Goal: Task Accomplishment & Management: Use online tool/utility

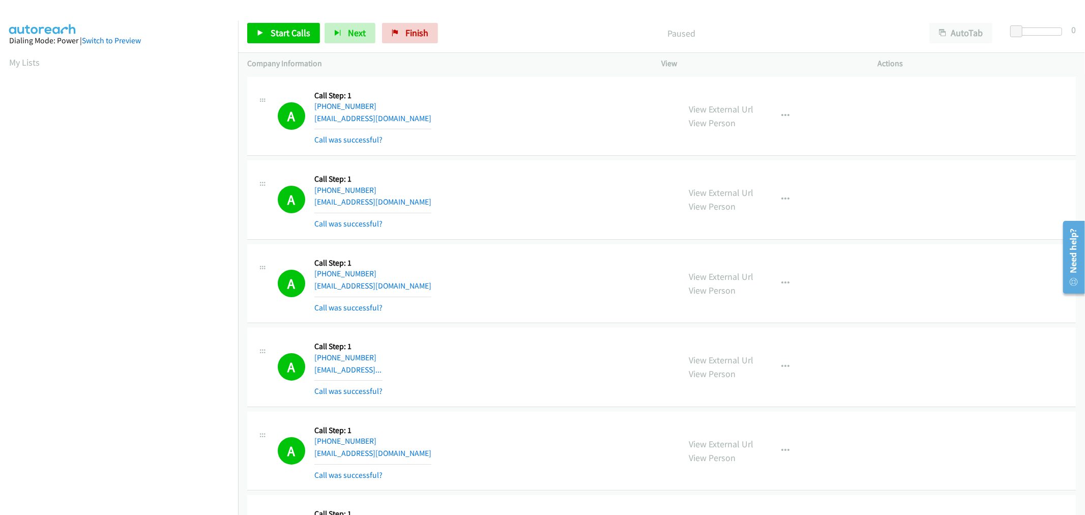
scroll to position [56, 0]
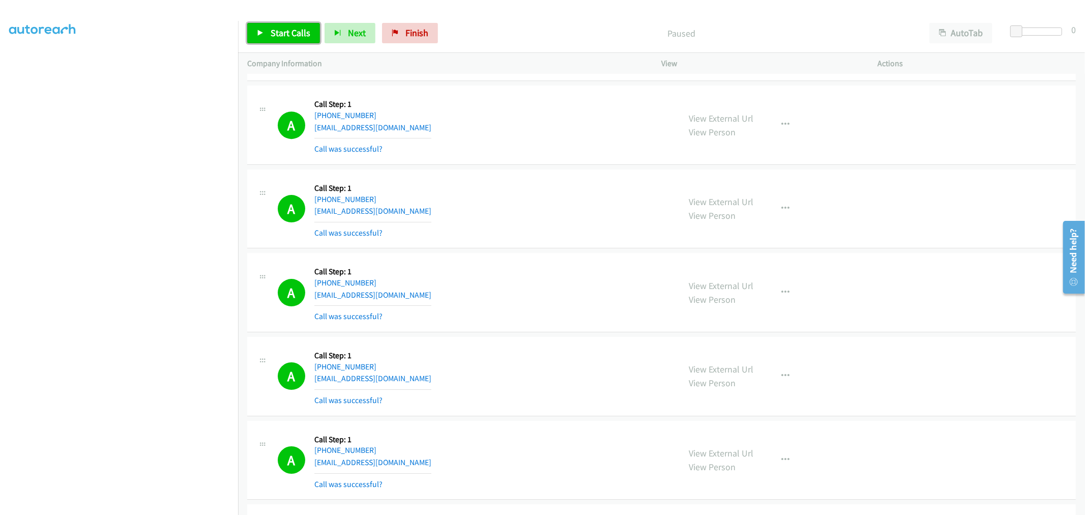
click at [305, 36] on span "Start Calls" at bounding box center [291, 33] width 40 height 12
click at [547, 249] on div "A Callback Scheduled Call Step: 1 America/New_York [PHONE_NUMBER] [EMAIL_ADDRES…" at bounding box center [661, 208] width 828 height 79
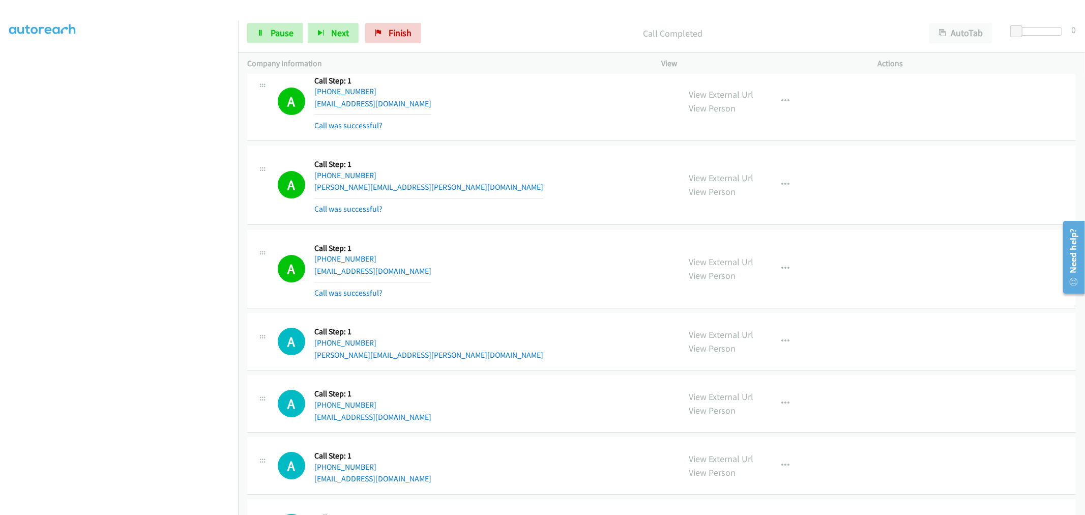
scroll to position [15840, 0]
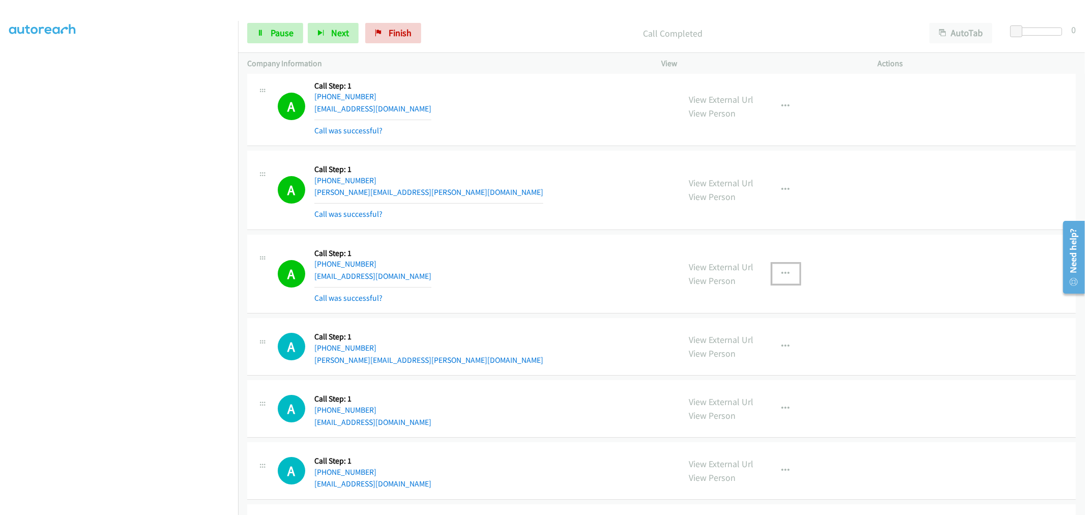
click at [784, 278] on icon "button" at bounding box center [786, 273] width 8 height 8
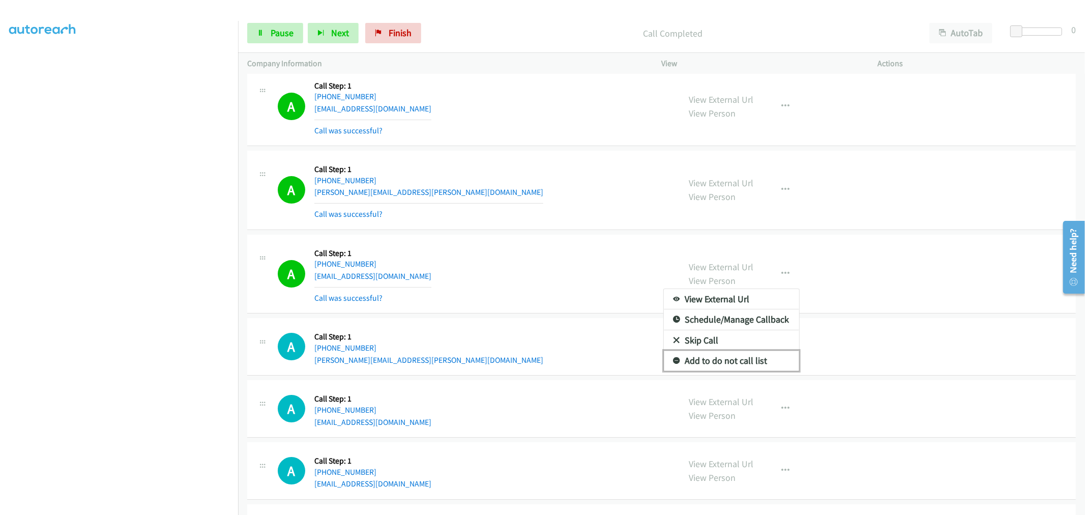
click at [710, 371] on link "Add to do not call list" at bounding box center [731, 360] width 135 height 20
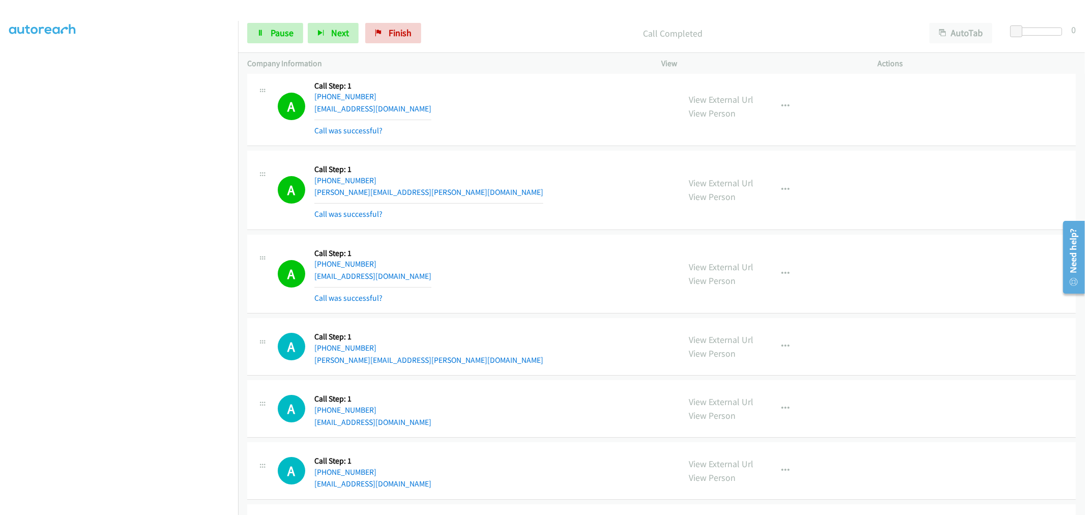
click at [535, 230] on div "A Callback Scheduled Call Step: 1 America/New_York [PHONE_NUMBER] [PERSON_NAME]…" at bounding box center [661, 190] width 828 height 79
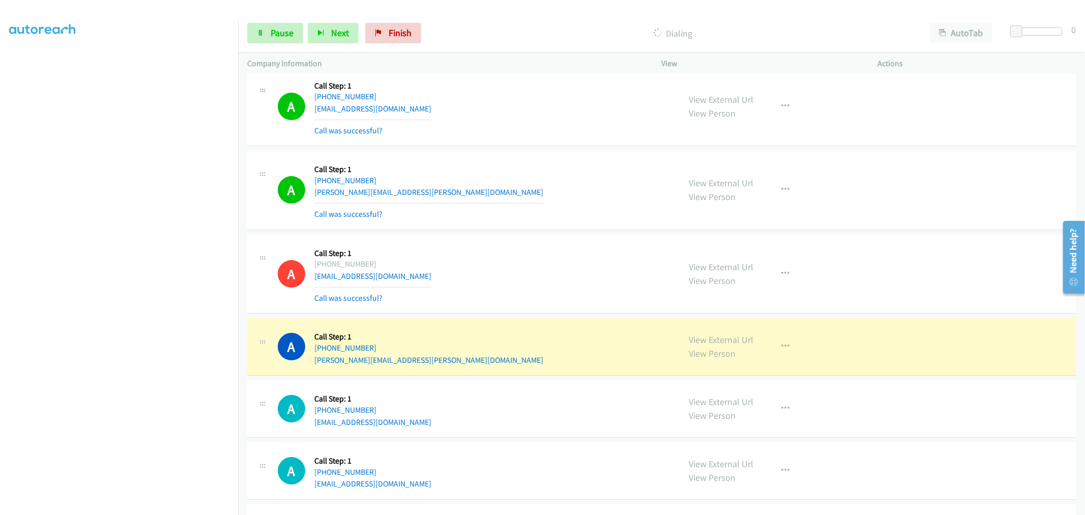
drag, startPoint x: 683, startPoint y: 351, endPoint x: 682, endPoint y: 335, distance: 16.8
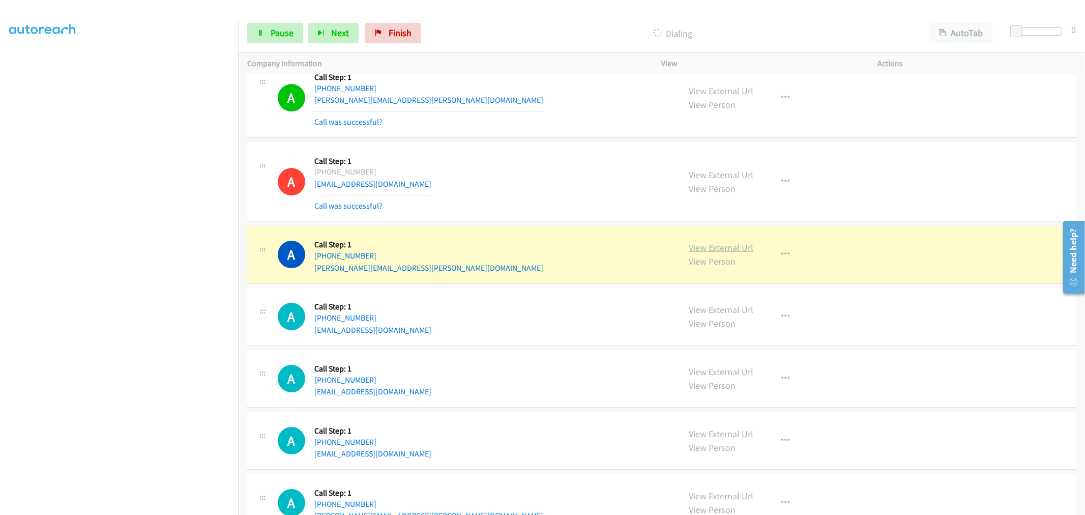
scroll to position [15931, 0]
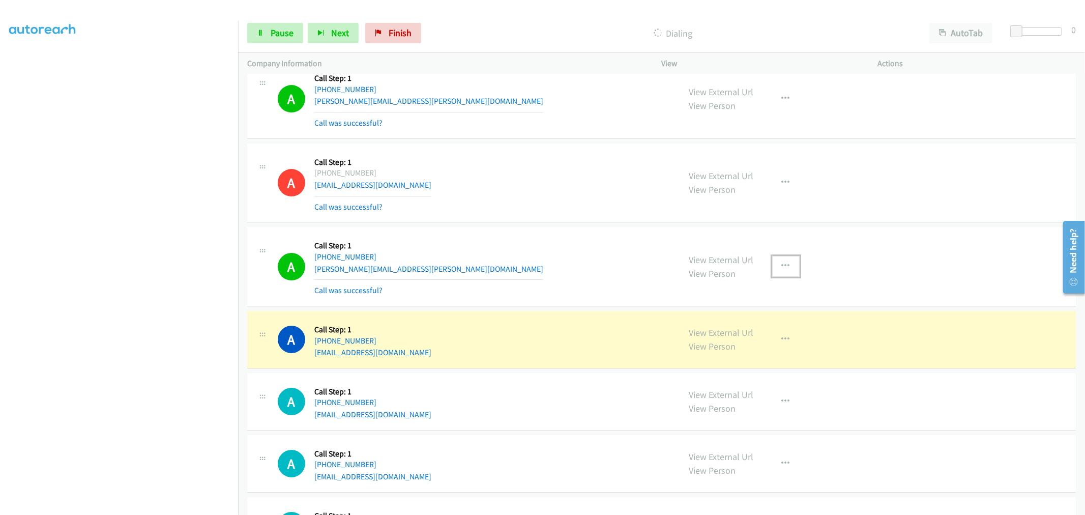
click at [782, 270] on icon "button" at bounding box center [786, 266] width 8 height 8
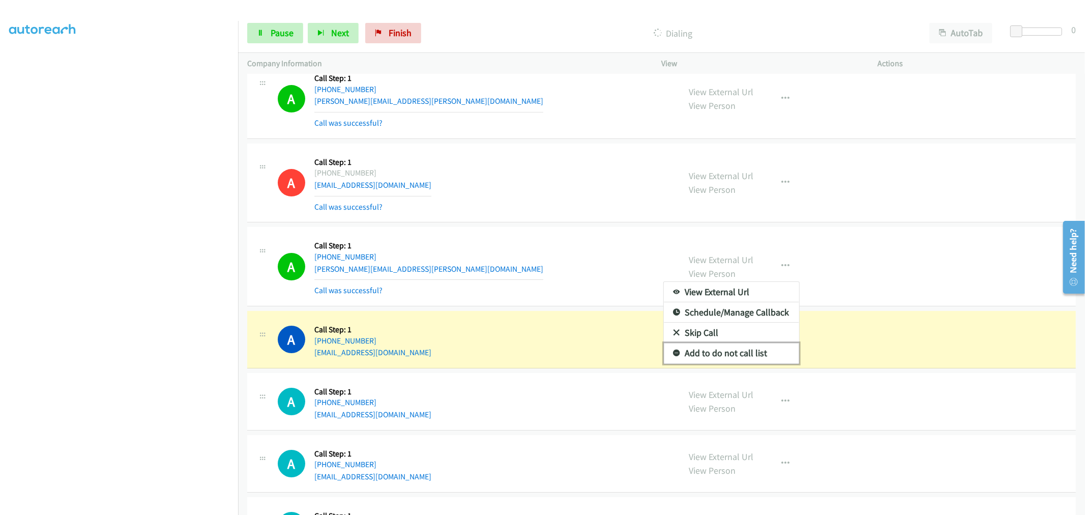
click at [731, 363] on link "Add to do not call list" at bounding box center [731, 353] width 135 height 20
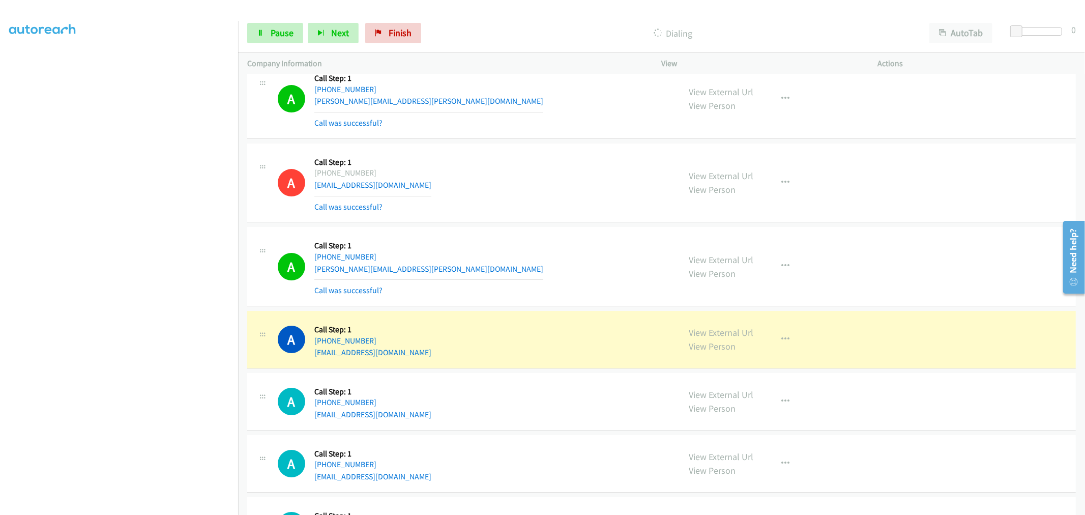
click at [560, 281] on div "A Callback Scheduled Call Step: 1 America/New_York [PHONE_NUMBER] [PERSON_NAME]…" at bounding box center [474, 266] width 393 height 61
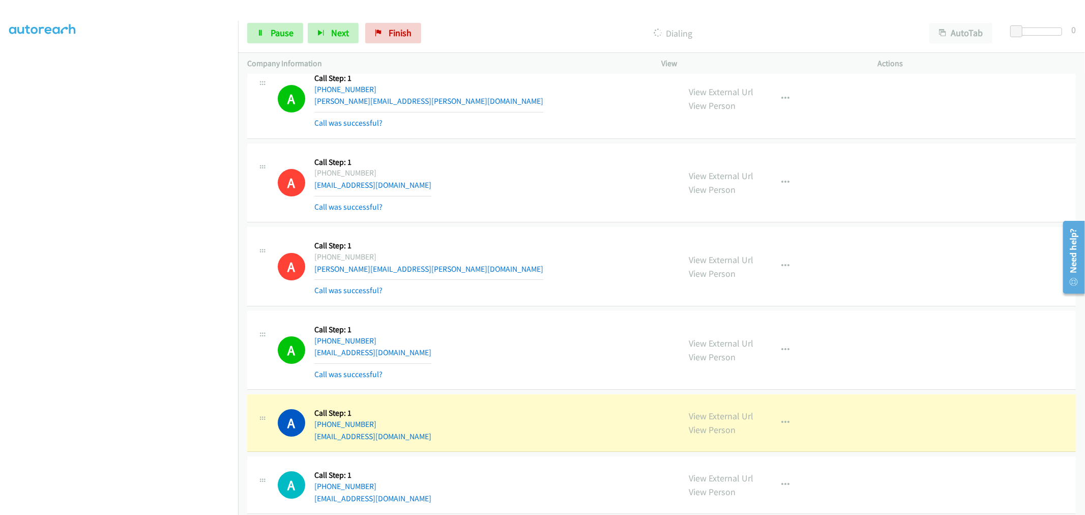
click at [547, 153] on div "A Callback Scheduled Call Step: 1 America/Los_Angeles [PHONE_NUMBER] [EMAIL_ADD…" at bounding box center [661, 182] width 828 height 79
click at [530, 141] on td "A Callback Scheduled Call Step: 1 America/New_York [PHONE_NUMBER] [PERSON_NAME]…" at bounding box center [661, 99] width 847 height 84
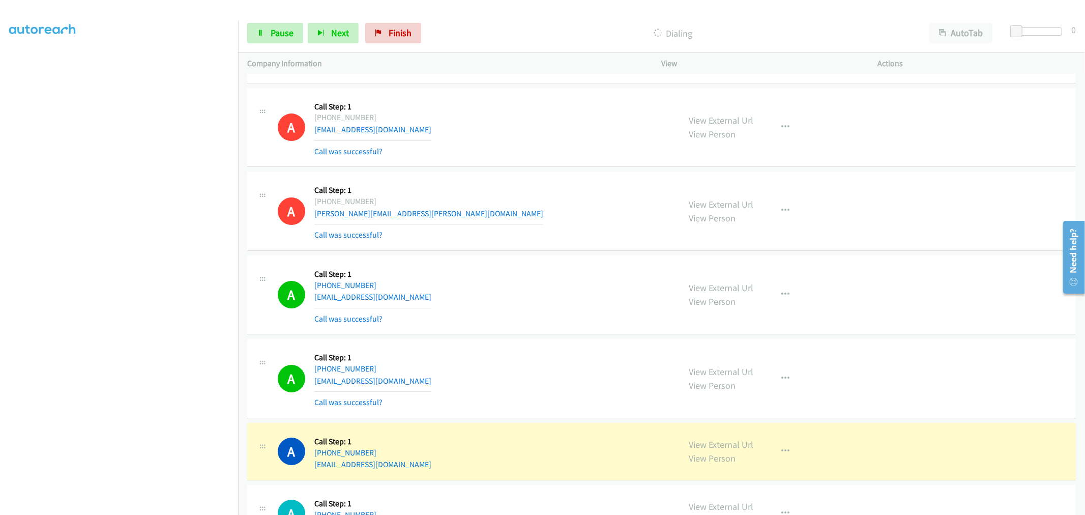
scroll to position [16039, 0]
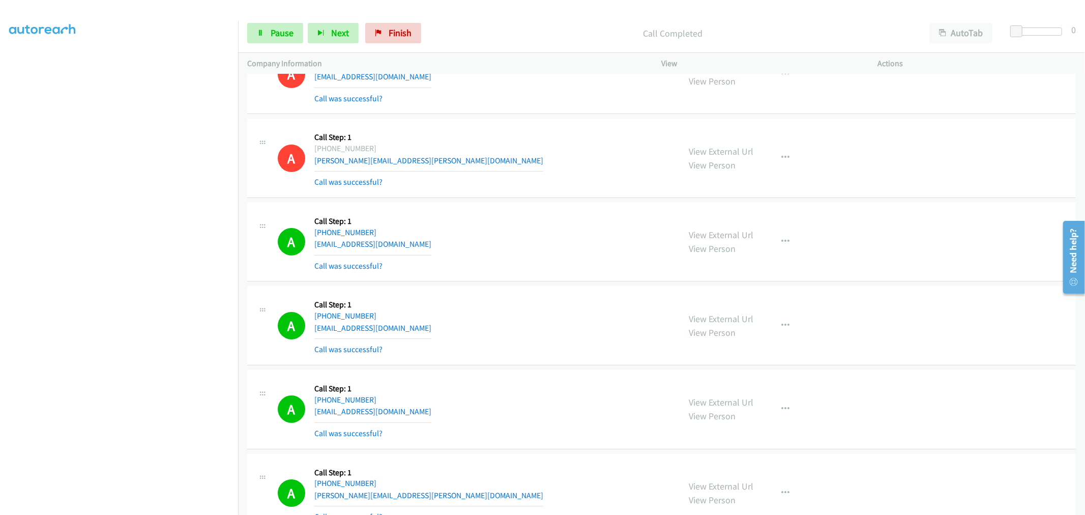
click at [608, 176] on div "A Callback Scheduled Call Step: 1 America/New_York [PHONE_NUMBER] [PERSON_NAME]…" at bounding box center [474, 158] width 393 height 61
click at [565, 129] on div "A Callback Scheduled Call Step: 1 America/New_York [PHONE_NUMBER] [PERSON_NAME]…" at bounding box center [661, 157] width 828 height 79
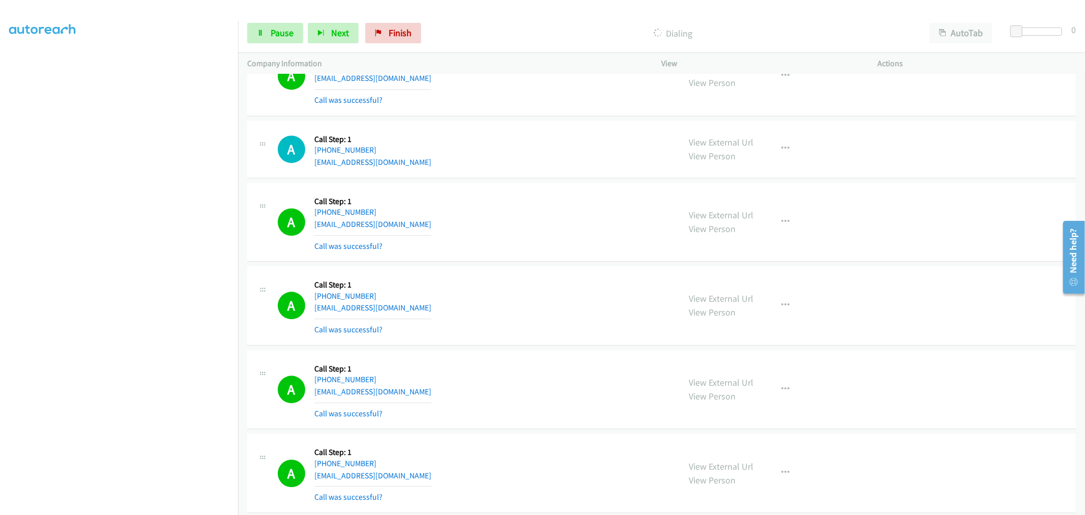
scroll to position [14796, 0]
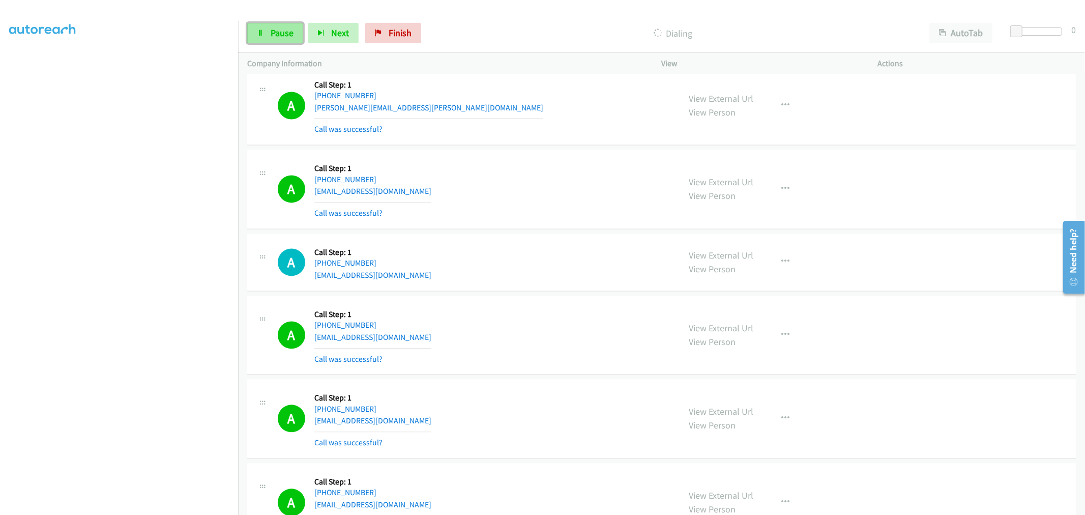
click at [285, 36] on span "Pause" at bounding box center [282, 33] width 23 height 12
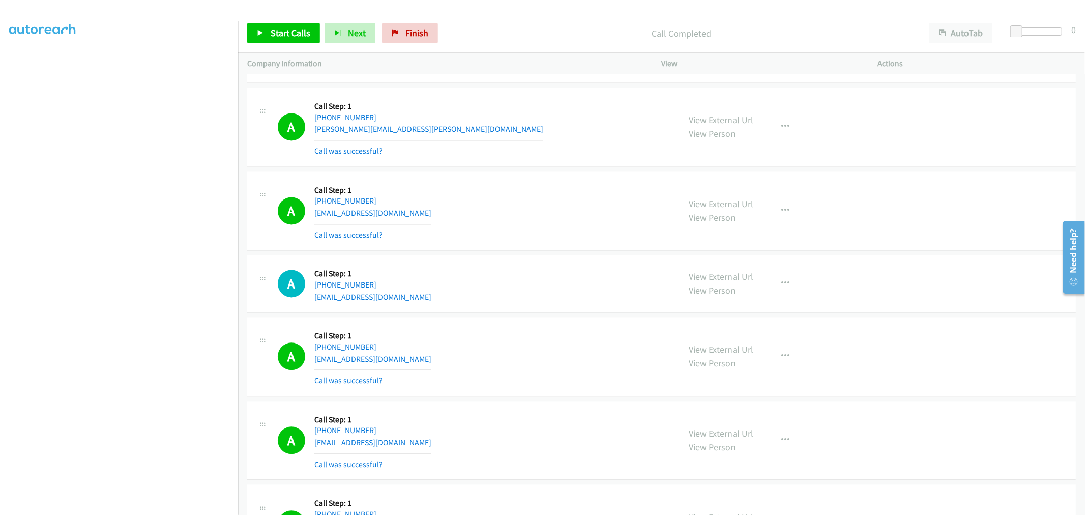
scroll to position [14818, 0]
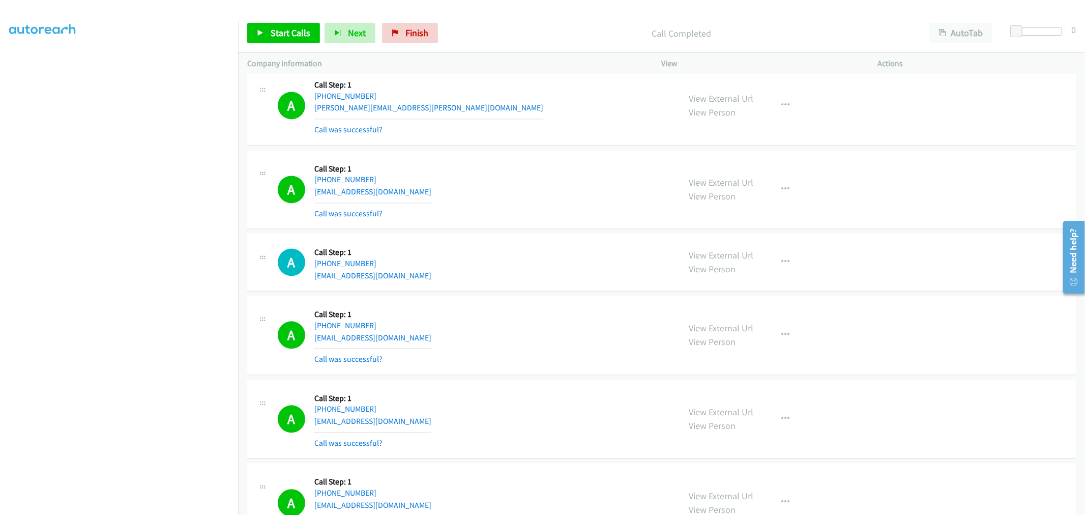
click at [540, 148] on td "A Callback Scheduled Call Step: 1 America/Los_Angeles [PHONE_NUMBER] [PERSON_NA…" at bounding box center [661, 106] width 847 height 84
click at [539, 205] on div "A Callback Scheduled Call Step: 1 America/New_York [PHONE_NUMBER] [EMAIL_ADDRES…" at bounding box center [474, 189] width 393 height 61
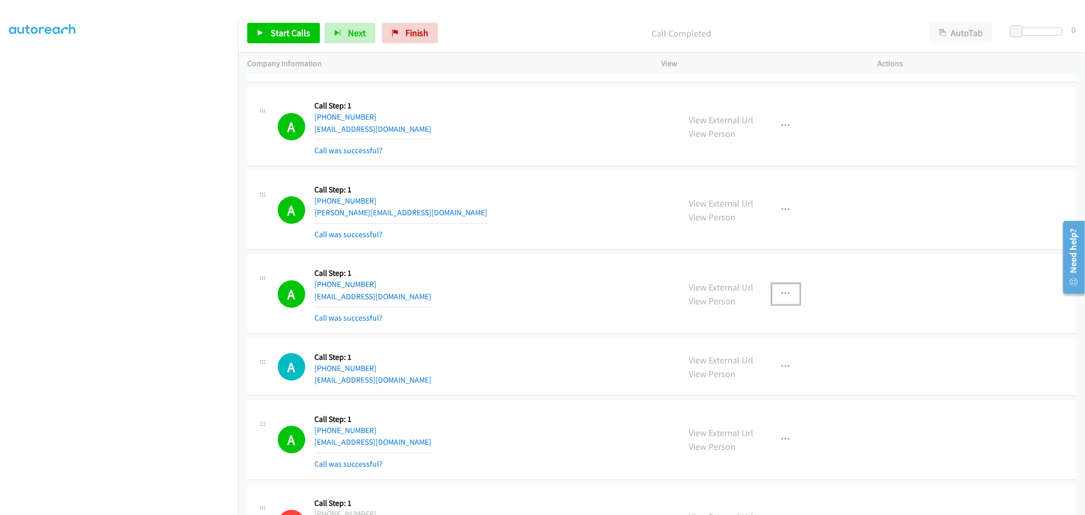
click at [785, 296] on icon "button" at bounding box center [786, 294] width 8 height 8
click at [729, 387] on link "Add to do not call list" at bounding box center [731, 381] width 135 height 20
drag, startPoint x: 524, startPoint y: 280, endPoint x: 735, endPoint y: 160, distance: 242.7
click at [525, 280] on div "A Callback Scheduled Call Step: 1 America/Los_Angeles [PHONE_NUMBER] [EMAIL_ADD…" at bounding box center [474, 293] width 393 height 61
click at [561, 142] on div "A Callback Scheduled Call Step: 1 [GEOGRAPHIC_DATA]/[GEOGRAPHIC_DATA] [PHONE_NU…" at bounding box center [474, 126] width 393 height 61
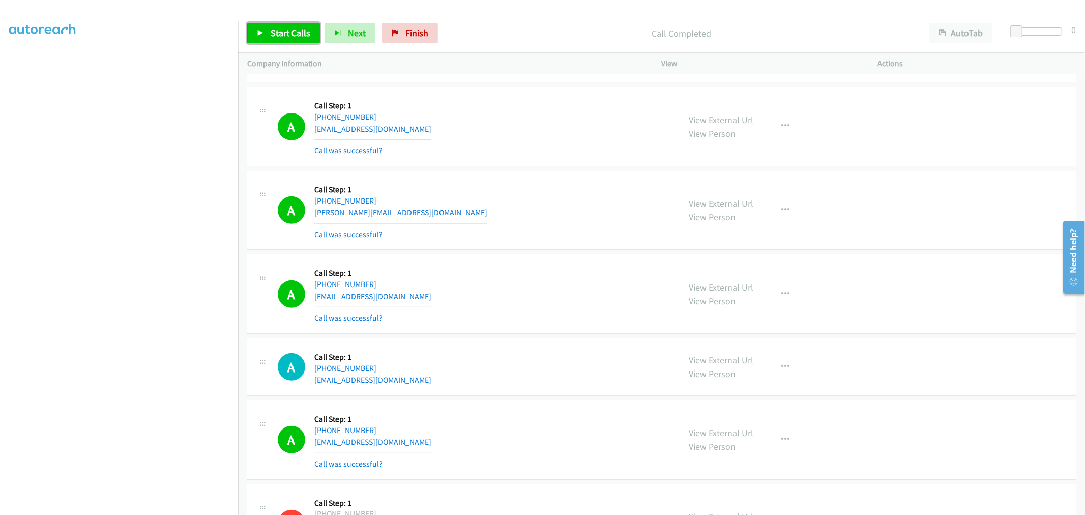
click at [251, 31] on link "Start Calls" at bounding box center [283, 33] width 73 height 20
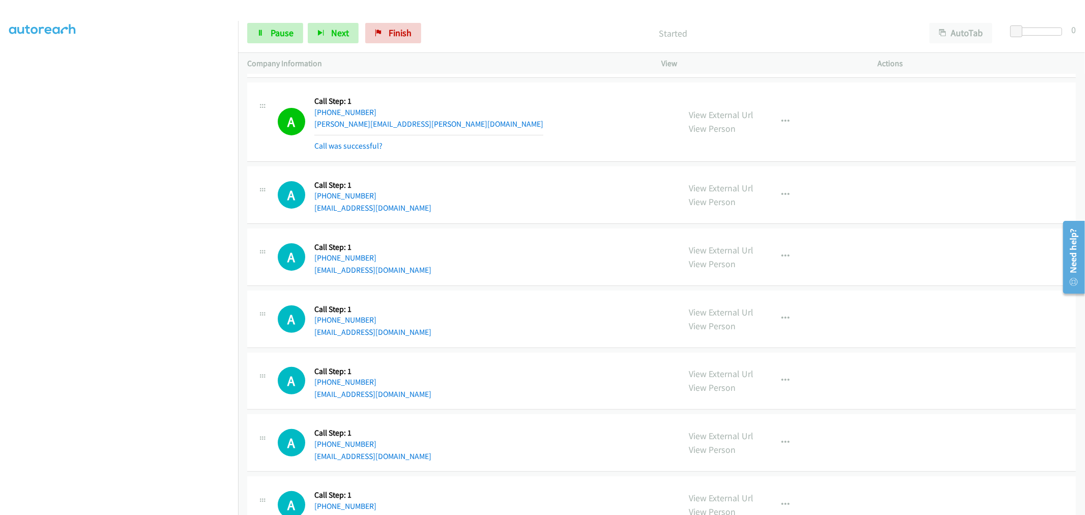
scroll to position [16431, 0]
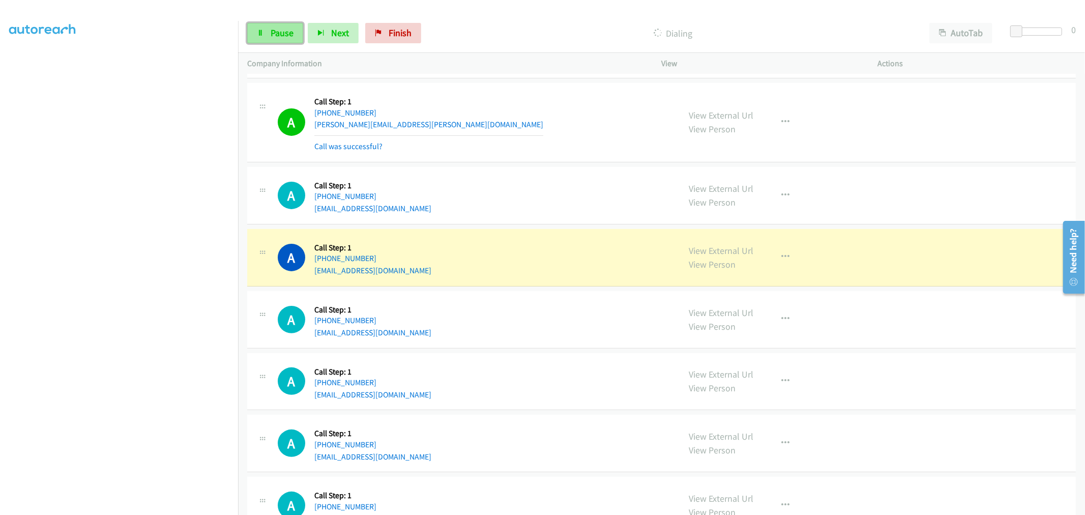
click at [281, 37] on span "Pause" at bounding box center [282, 33] width 23 height 12
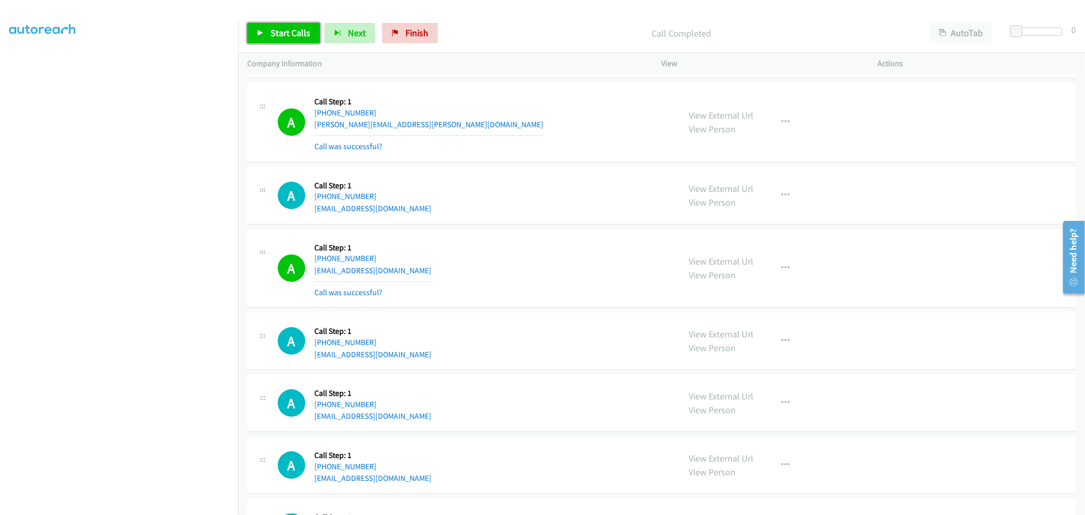
click at [281, 32] on span "Start Calls" at bounding box center [291, 33] width 40 height 12
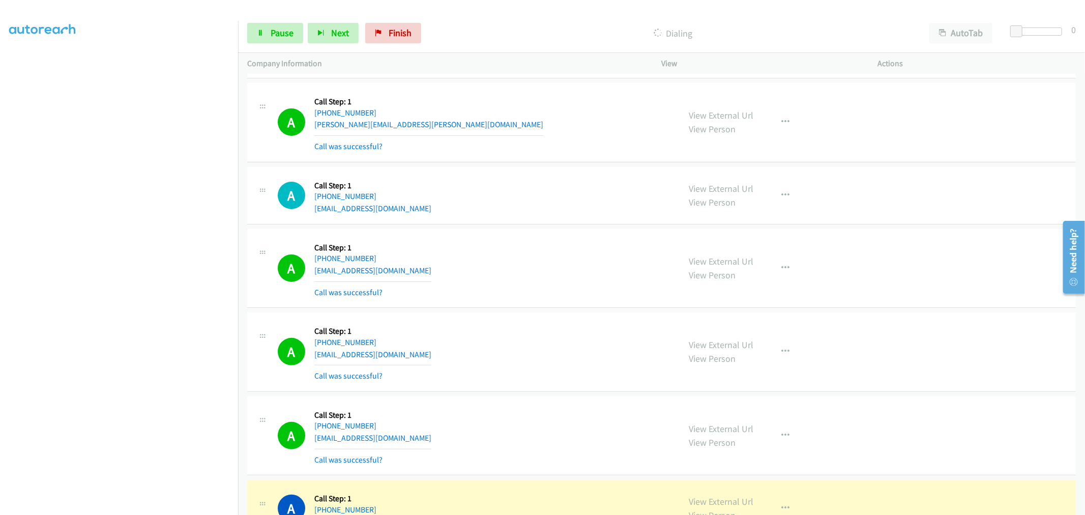
click at [529, 263] on div "A Callback Scheduled Call Step: 1 America/Los_Angeles [PHONE_NUMBER] [EMAIL_ADD…" at bounding box center [474, 268] width 393 height 61
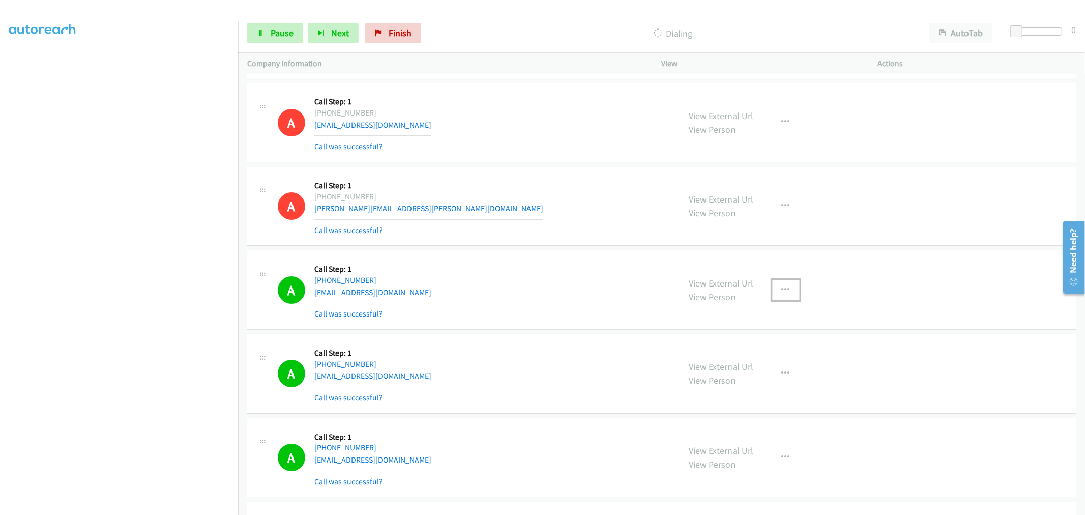
click at [784, 294] on icon "button" at bounding box center [786, 290] width 8 height 8
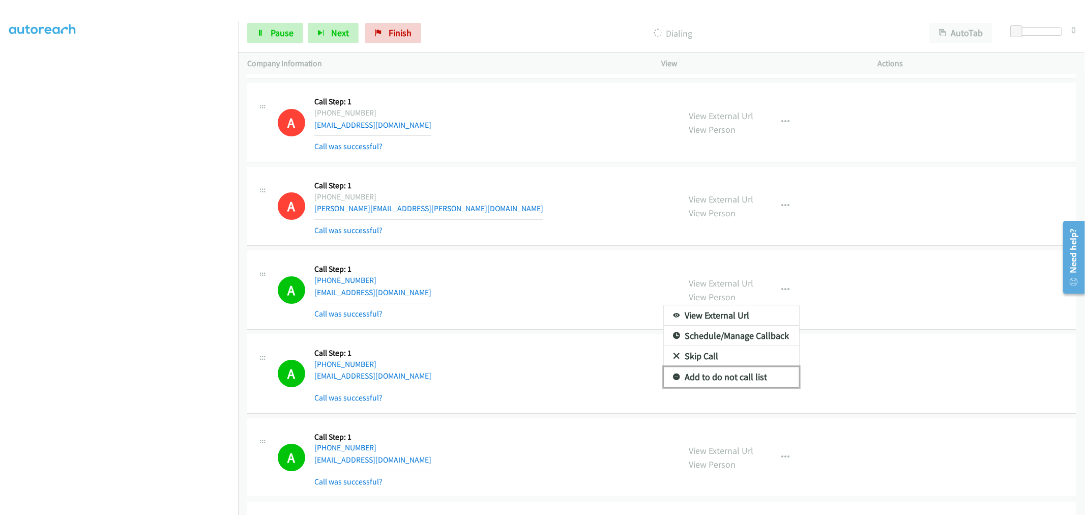
click at [717, 387] on link "Add to do not call list" at bounding box center [731, 377] width 135 height 20
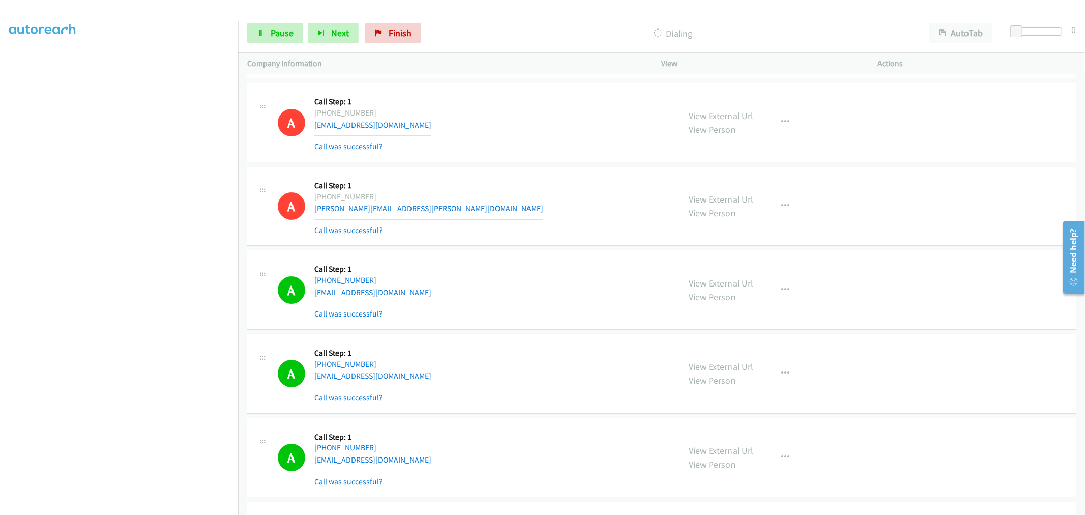
drag, startPoint x: 578, startPoint y: 301, endPoint x: 584, endPoint y: 300, distance: 6.2
click at [579, 301] on div "A Callback Scheduled Call Step: 1 America/New_York [PHONE_NUMBER] [EMAIL_ADDRES…" at bounding box center [474, 289] width 393 height 61
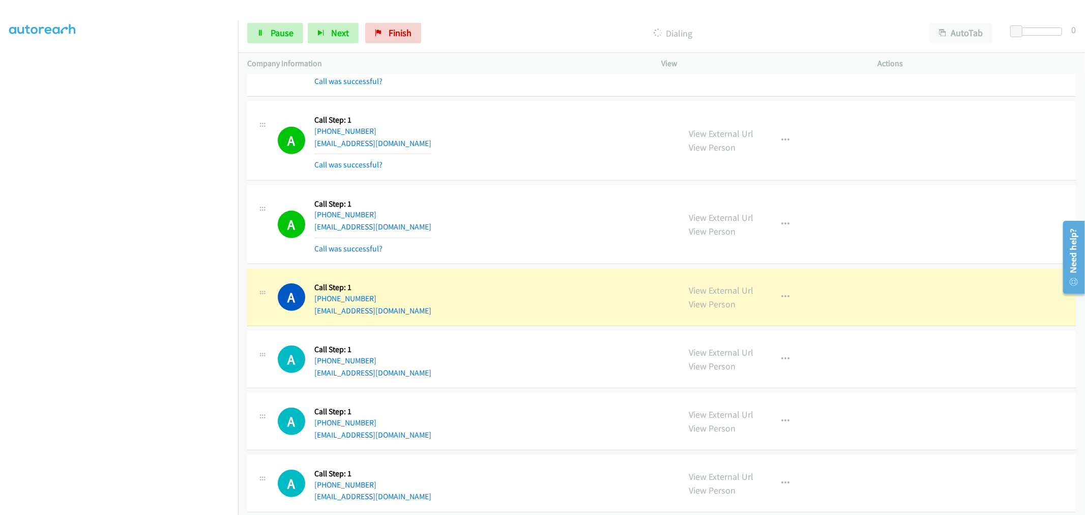
scroll to position [16665, 0]
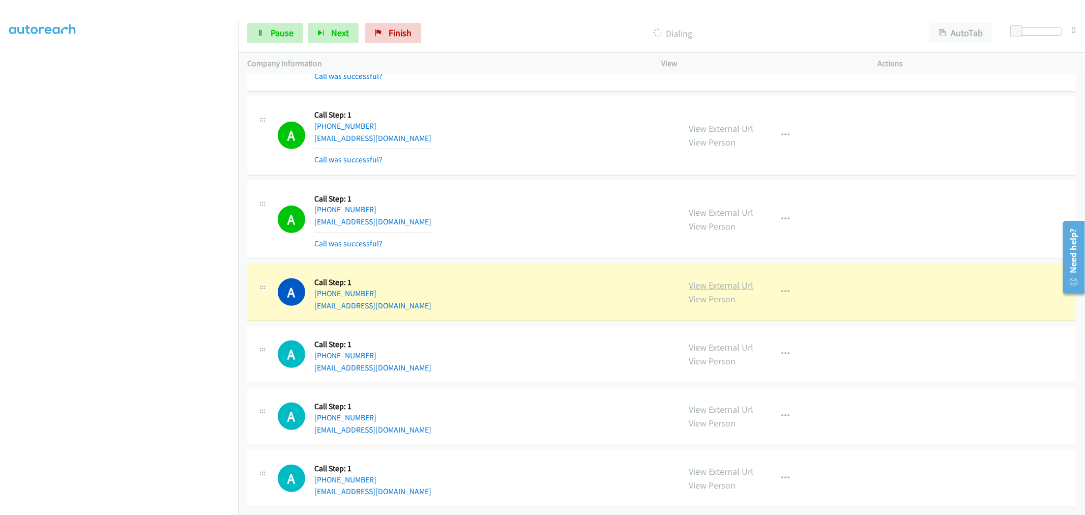
drag, startPoint x: 685, startPoint y: 278, endPoint x: 690, endPoint y: 276, distance: 5.5
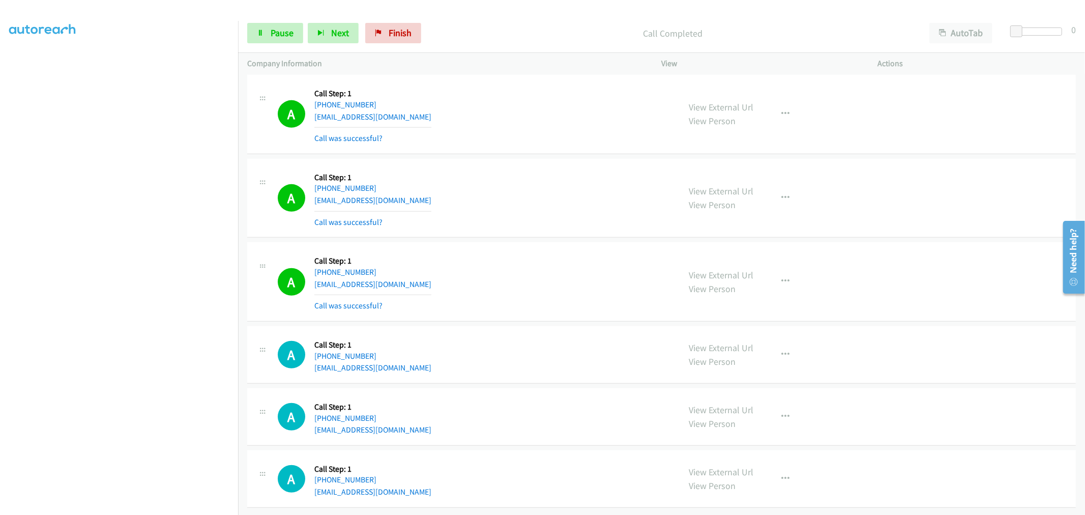
scroll to position [16688, 0]
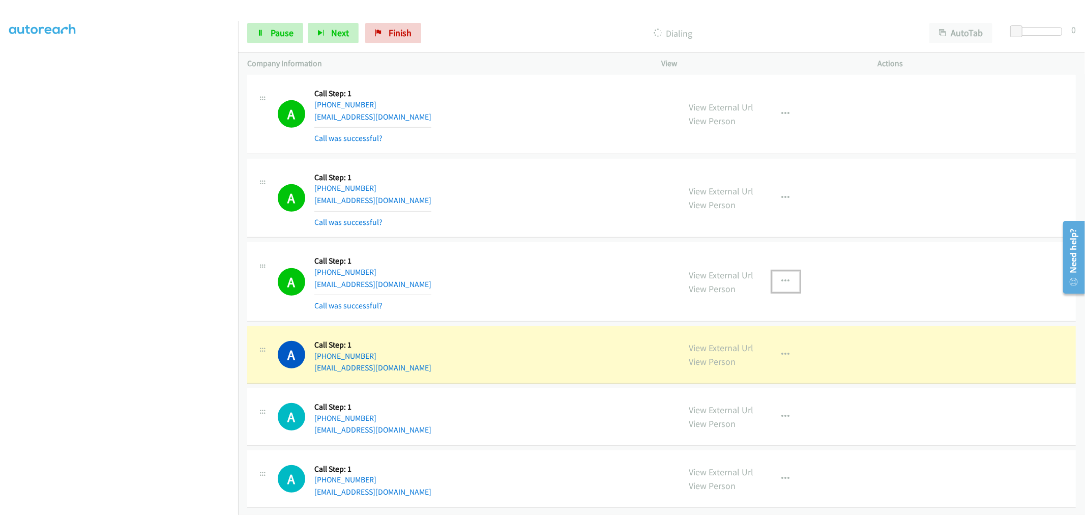
click at [791, 272] on button "button" at bounding box center [785, 281] width 27 height 20
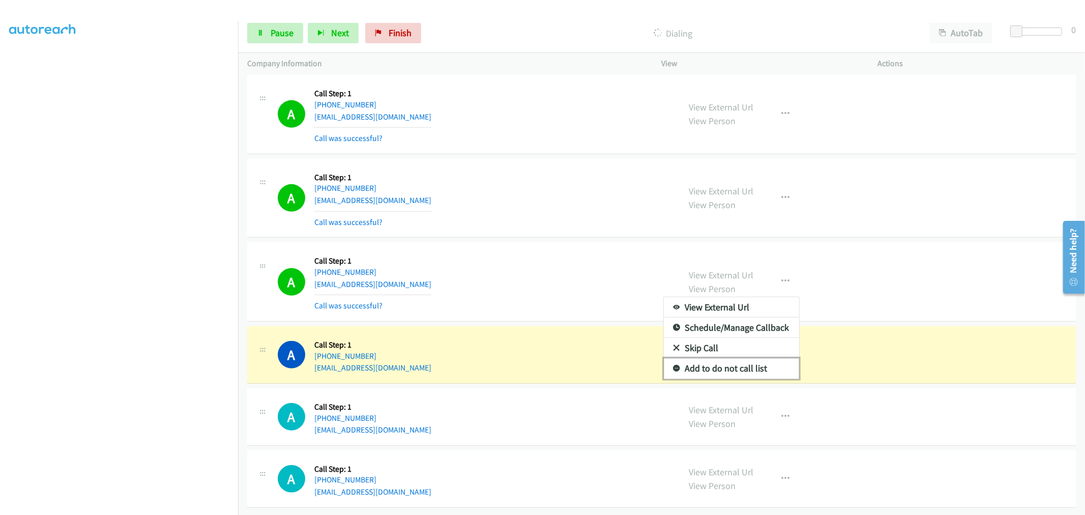
click at [736, 363] on link "Add to do not call list" at bounding box center [731, 368] width 135 height 20
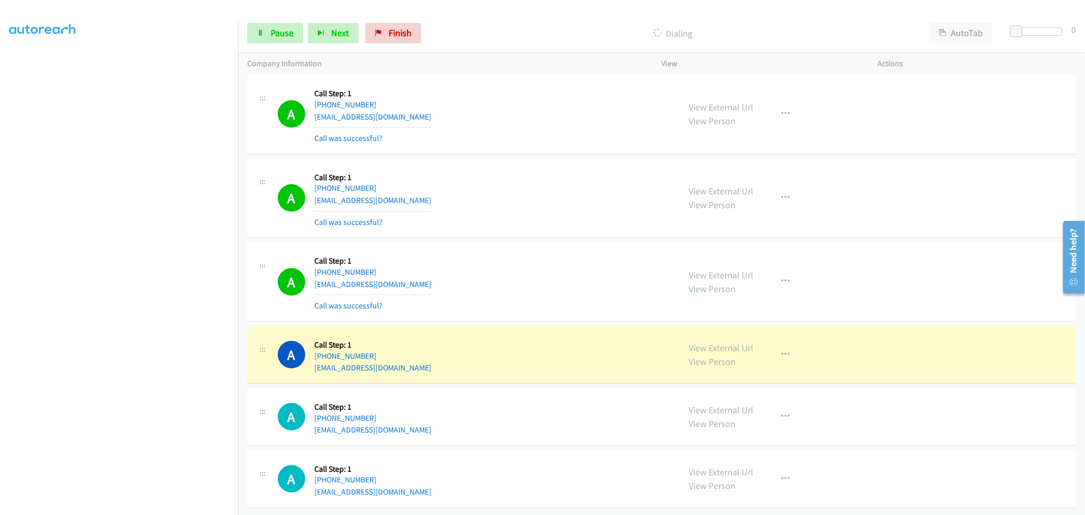
click at [590, 308] on div "A Callback Scheduled Call Step: 1 America/New_York [PHONE_NUMBER] [EMAIL_ADDRES…" at bounding box center [661, 281] width 828 height 79
click at [534, 240] on td "A Callback Scheduled Call Step: 1 America/New_York [PHONE_NUMBER] [EMAIL_ADDRES…" at bounding box center [661, 282] width 847 height 84
click at [529, 240] on td "A Callback Scheduled Call Step: 1 America/New_York [PHONE_NUMBER] [EMAIL_ADDRES…" at bounding box center [661, 282] width 847 height 84
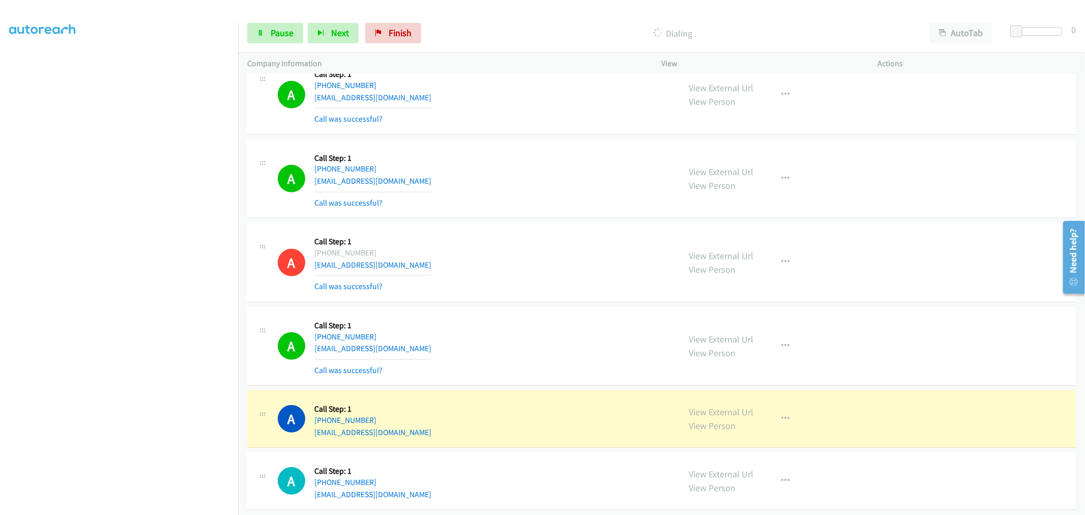
click at [537, 137] on td "A Callback Scheduled Call Step: 1 [GEOGRAPHIC_DATA]/[GEOGRAPHIC_DATA] [PHONE_NU…" at bounding box center [661, 95] width 847 height 84
click at [552, 239] on div "A Callback Scheduled Call Step: 1 America/New_York [PHONE_NUMBER] [EMAIL_ADDRES…" at bounding box center [661, 262] width 828 height 79
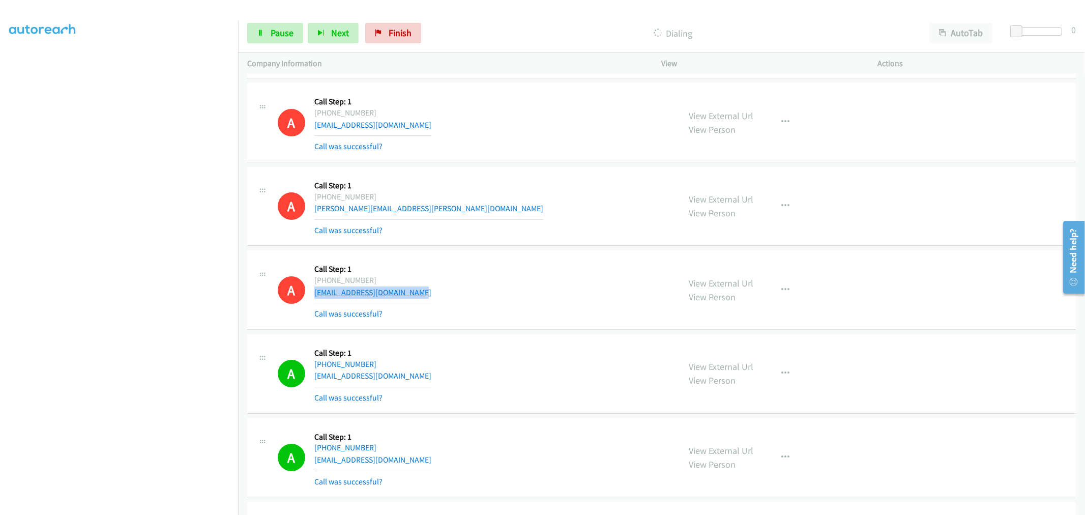
drag, startPoint x: 433, startPoint y: 297, endPoint x: 316, endPoint y: 302, distance: 117.0
click at [316, 302] on div "A Callback Scheduled Call Step: 1 America/New_York [PHONE_NUMBER] [EMAIL_ADDRES…" at bounding box center [474, 289] width 393 height 61
copy link "[EMAIL_ADDRESS][DOMAIN_NAME]"
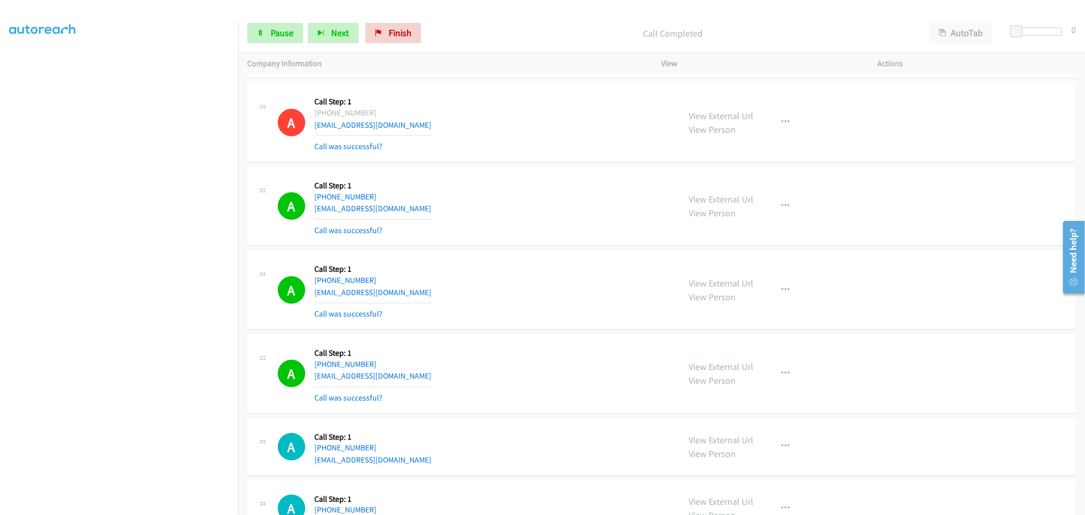
scroll to position [16979, 0]
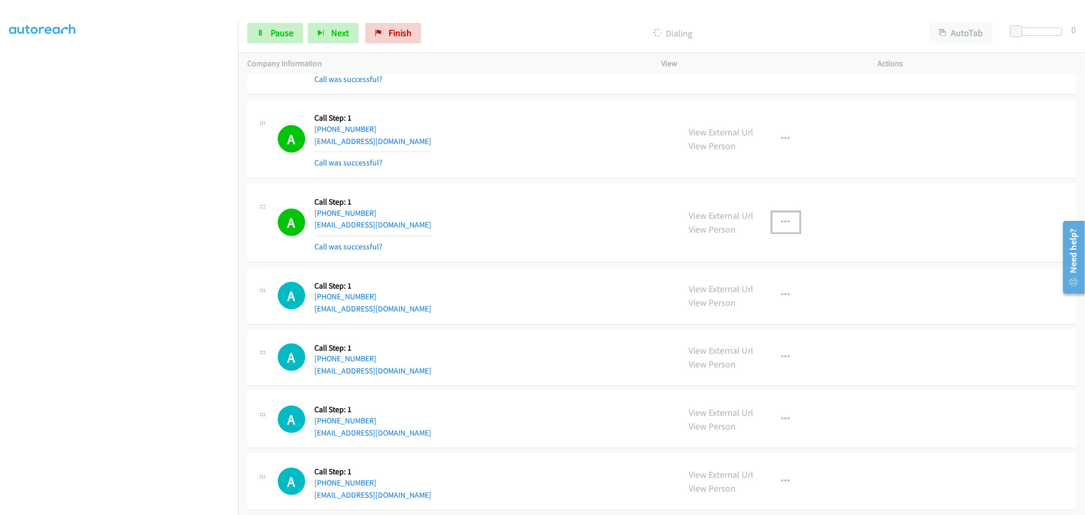
click at [774, 228] on button "button" at bounding box center [785, 222] width 27 height 20
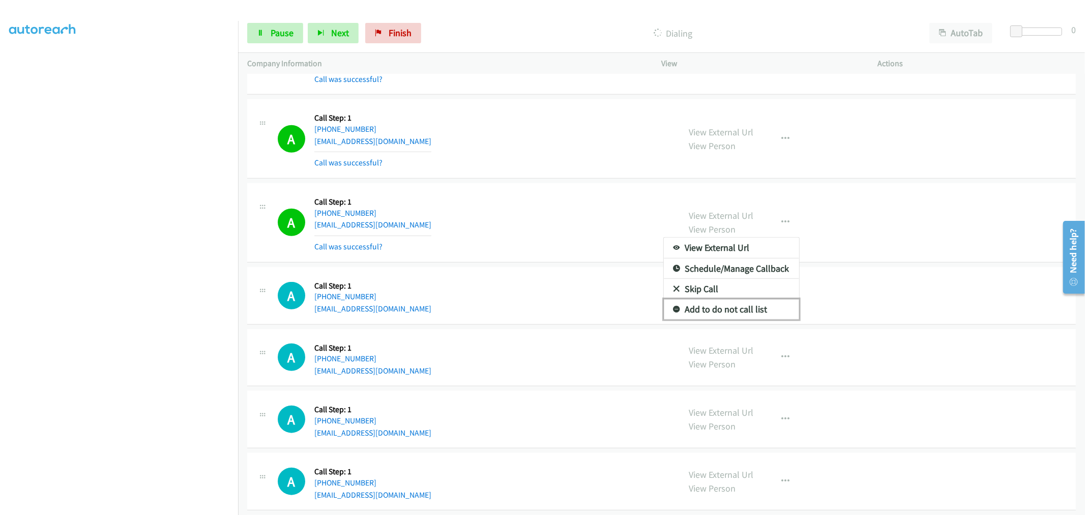
click at [724, 316] on link "Add to do not call list" at bounding box center [731, 309] width 135 height 20
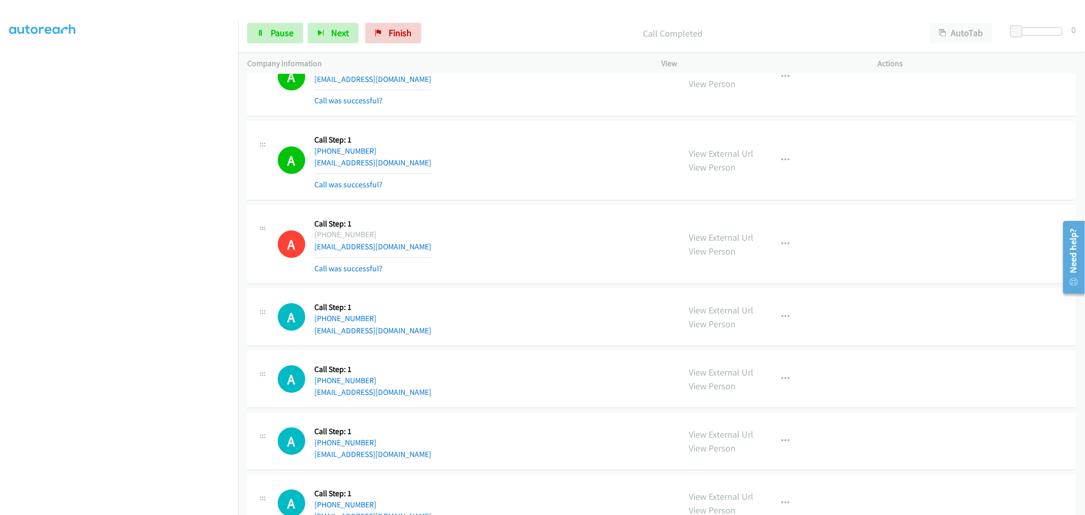
scroll to position [17000, 0]
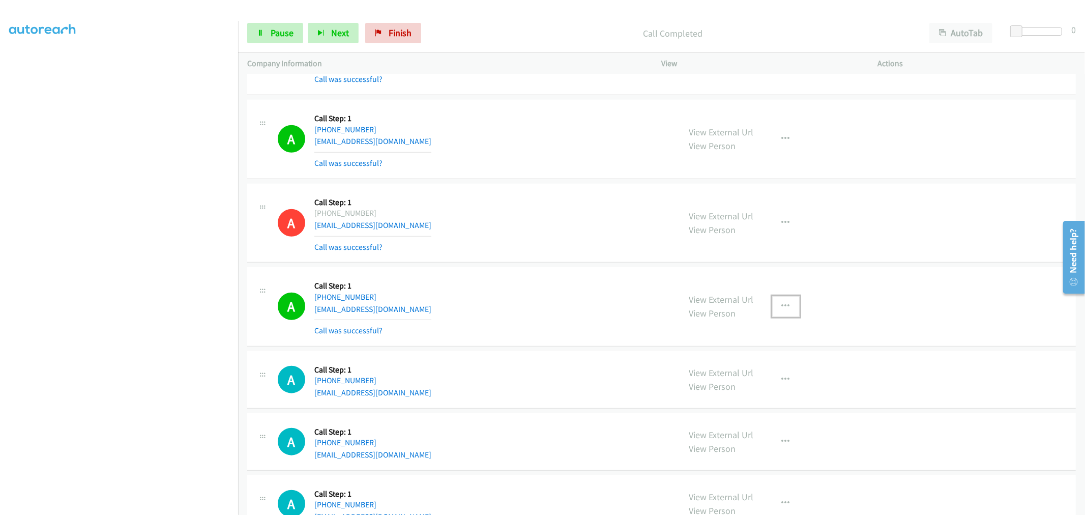
drag, startPoint x: 787, startPoint y: 318, endPoint x: 752, endPoint y: 374, distance: 65.9
click at [787, 316] on button "button" at bounding box center [785, 306] width 27 height 20
drag, startPoint x: 715, startPoint y: 406, endPoint x: 614, endPoint y: 438, distance: 106.3
click at [715, 403] on link "Add to do not call list" at bounding box center [731, 393] width 135 height 20
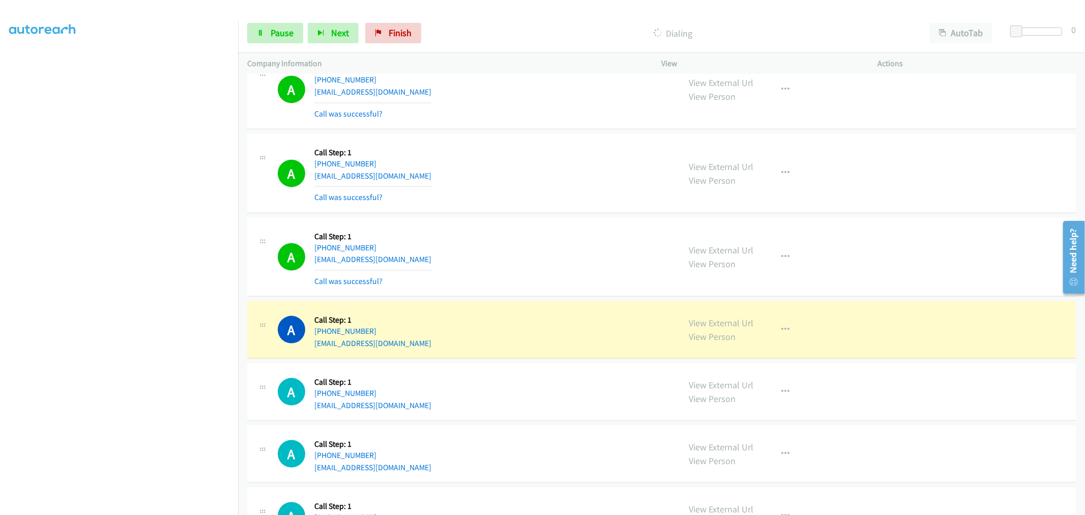
scroll to position [17244, 0]
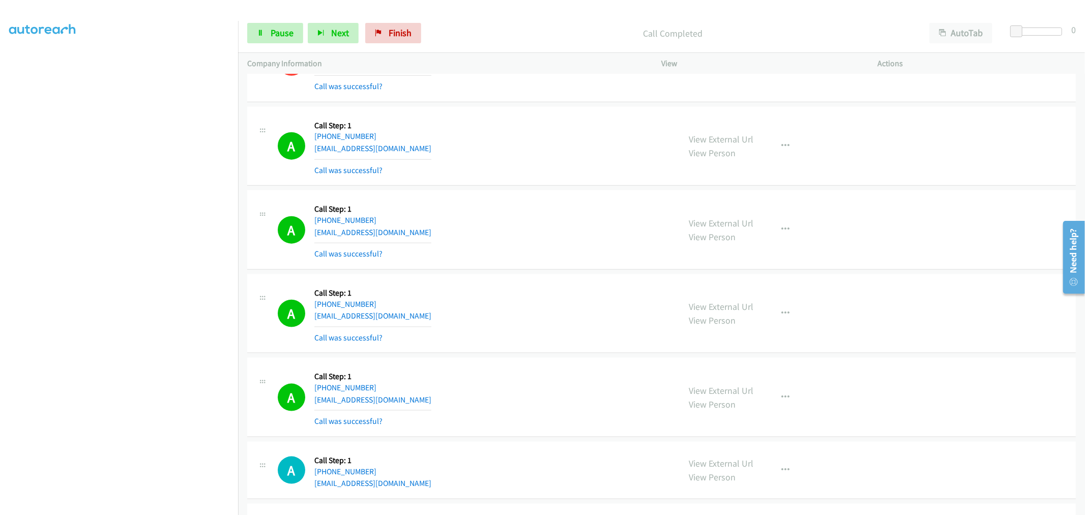
drag, startPoint x: 511, startPoint y: 240, endPoint x: 516, endPoint y: 244, distance: 6.1
click at [516, 244] on div "A Callback Scheduled Call Step: 1 America/New_York [PHONE_NUMBER] [EMAIL_ADDRES…" at bounding box center [474, 229] width 393 height 61
click at [543, 283] on td "A Callback Scheduled Call Step: 1 America/New_York [PHONE_NUMBER] [EMAIL_ADDRES…" at bounding box center [661, 314] width 847 height 84
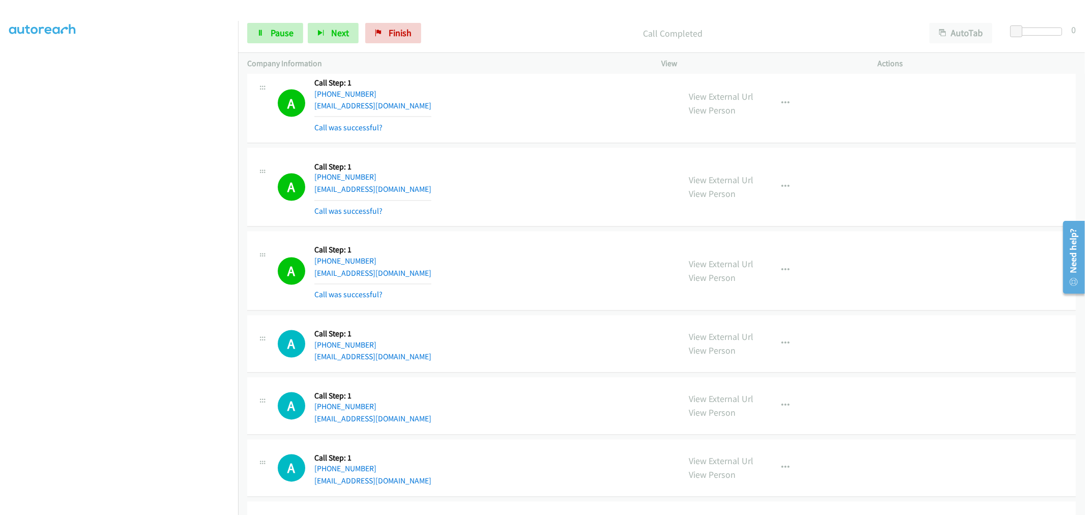
scroll to position [17809, 0]
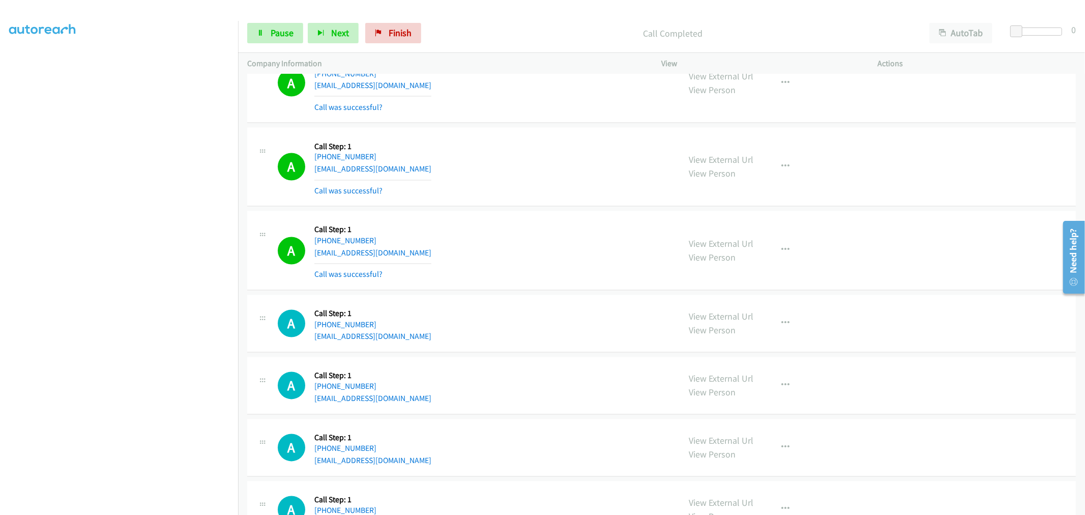
click at [775, 246] on div "View External Url View Person View External Url Email Schedule/Manage Callback …" at bounding box center [792, 250] width 225 height 61
click at [775, 257] on button "button" at bounding box center [785, 250] width 27 height 20
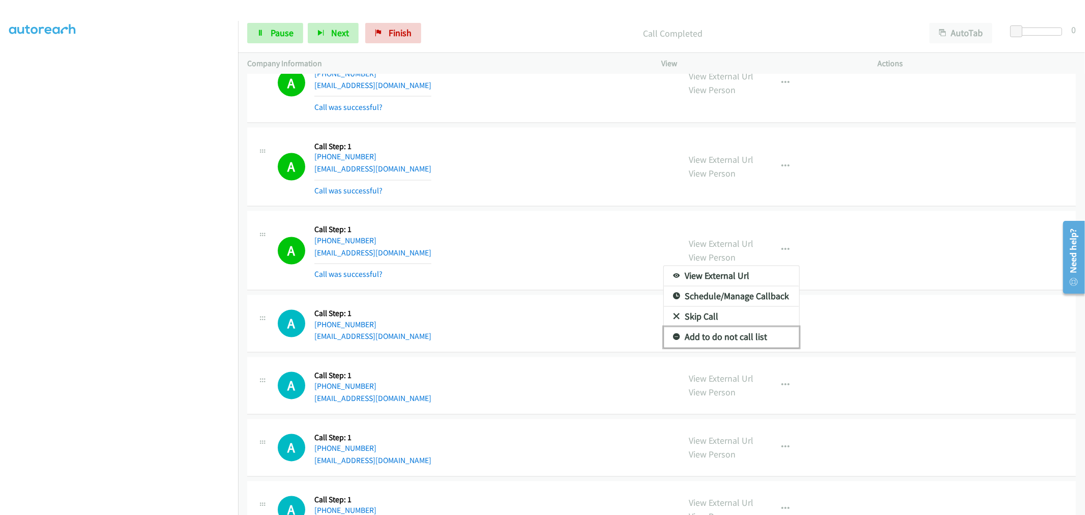
click at [720, 347] on link "Add to do not call list" at bounding box center [731, 337] width 135 height 20
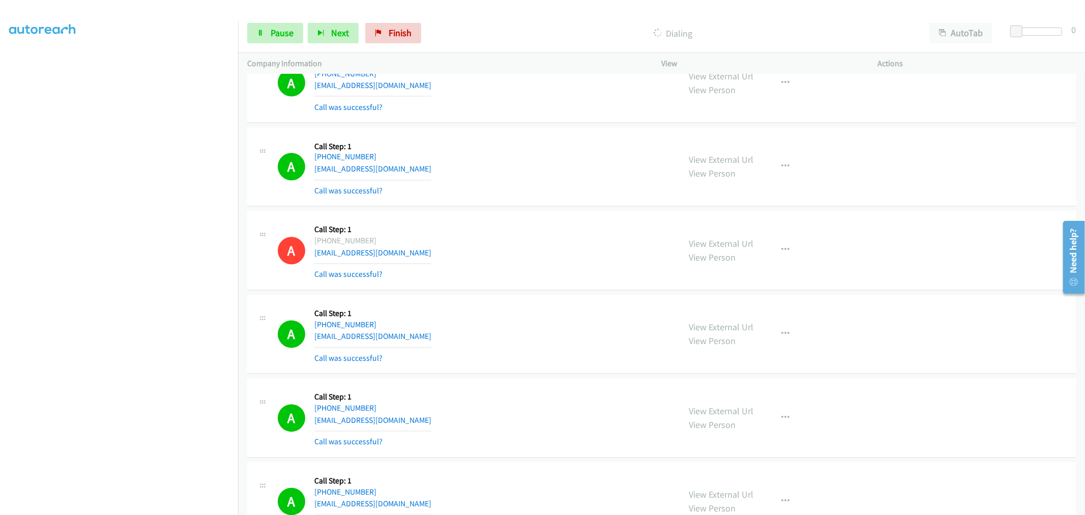
click at [549, 209] on td "A Callback Scheduled Call Step: 1 [GEOGRAPHIC_DATA]/[GEOGRAPHIC_DATA] [PHONE_NU…" at bounding box center [661, 167] width 847 height 84
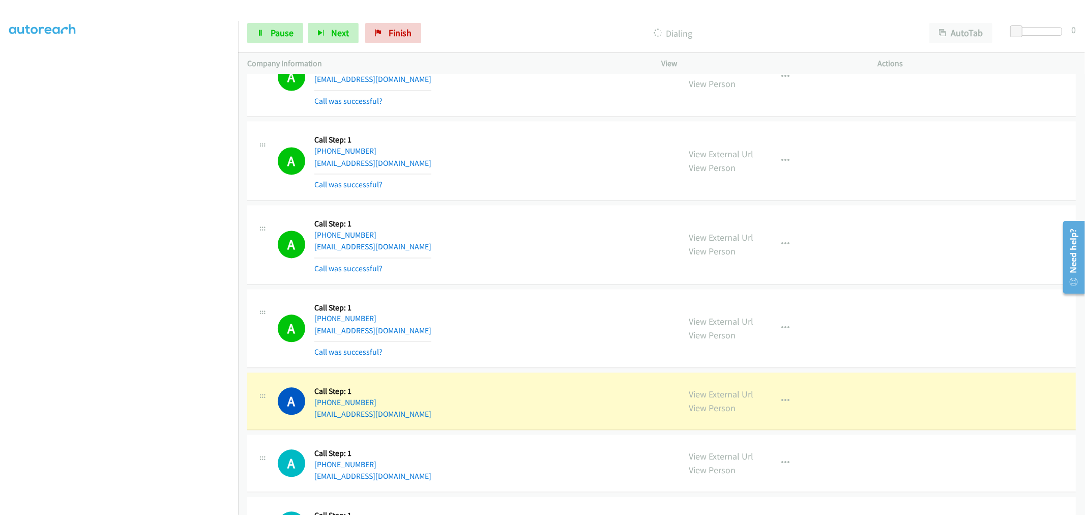
scroll to position [18205, 0]
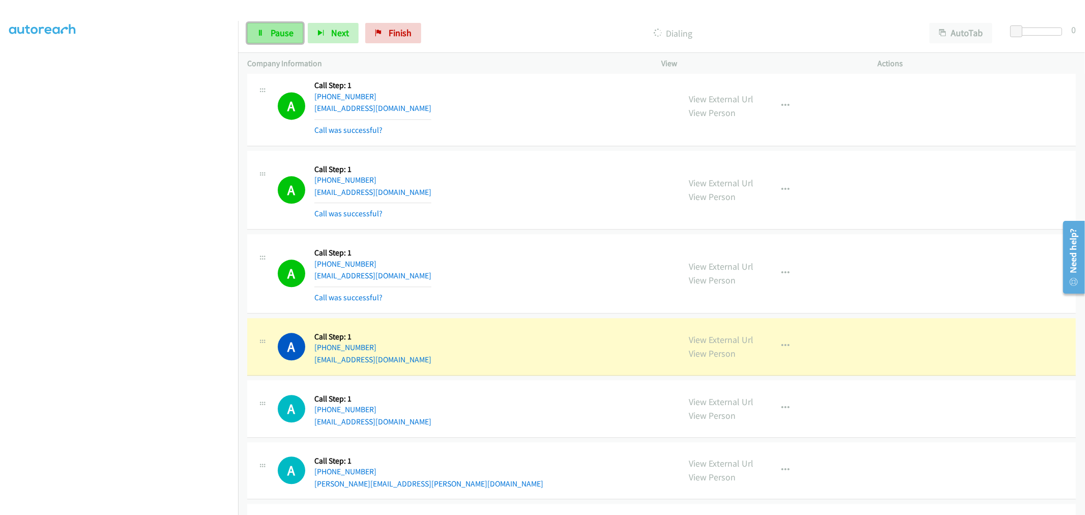
click at [267, 25] on link "Pause" at bounding box center [275, 33] width 56 height 20
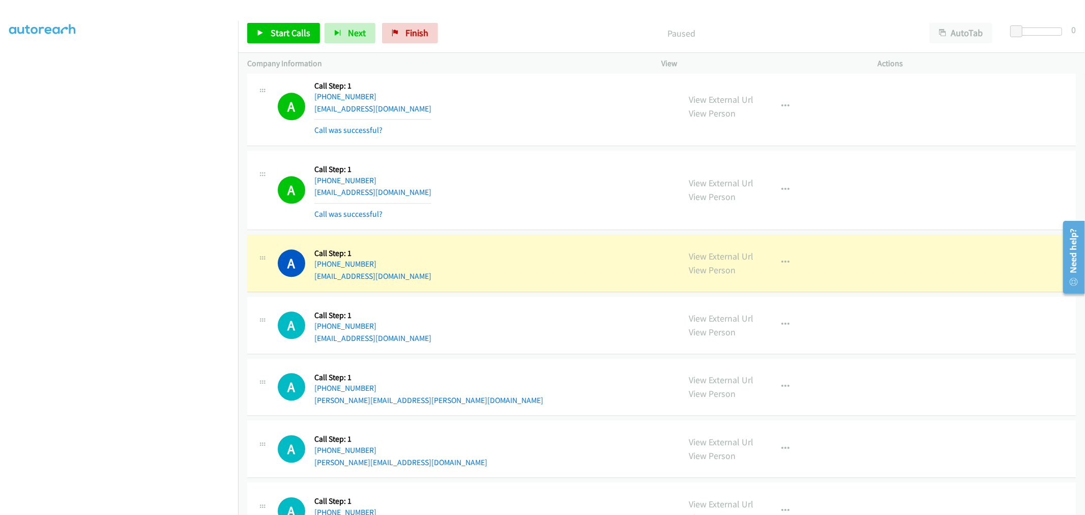
scroll to position [18289, 0]
click at [782, 192] on icon "button" at bounding box center [786, 188] width 8 height 8
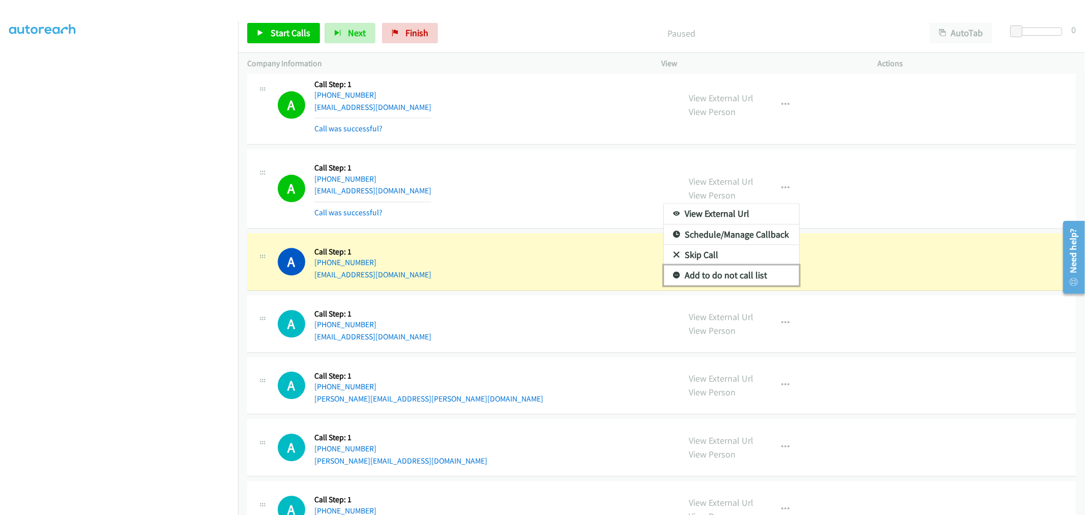
click at [699, 285] on link "Add to do not call list" at bounding box center [731, 275] width 135 height 20
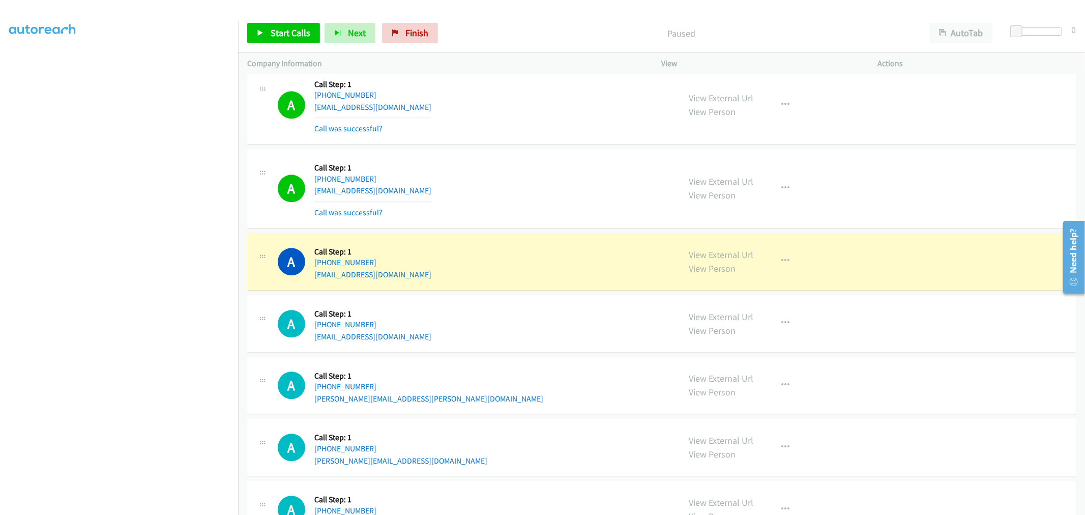
drag, startPoint x: 582, startPoint y: 152, endPoint x: 229, endPoint y: 455, distance: 465.1
click at [582, 145] on div "A Callback Scheduled Call Step: 1 America/New_York [PHONE_NUMBER] [EMAIL_ADDRES…" at bounding box center [661, 105] width 828 height 79
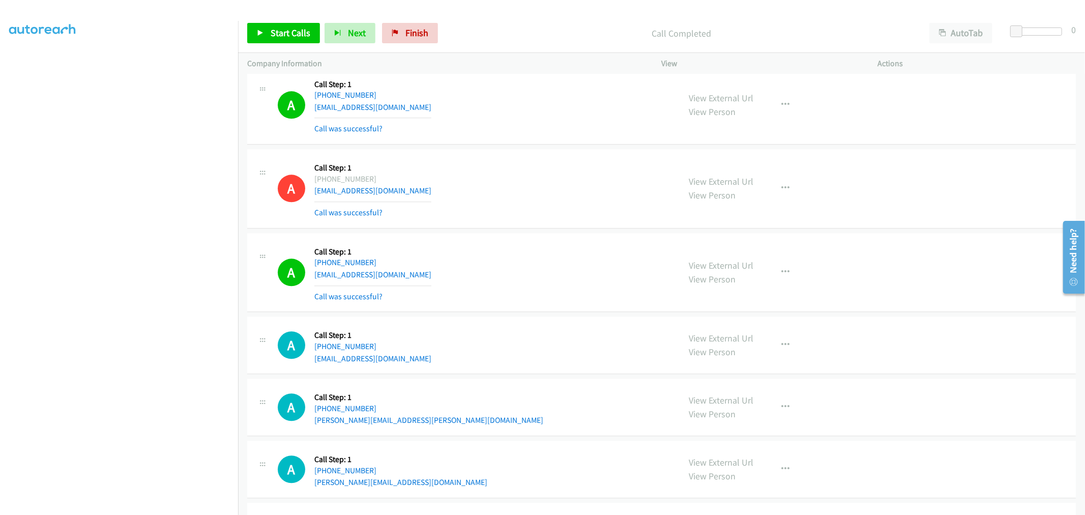
click at [565, 174] on div "A Callback Scheduled Call Step: 1 America/[GEOGRAPHIC_DATA] [PHONE_NUMBER] [EMA…" at bounding box center [474, 188] width 393 height 61
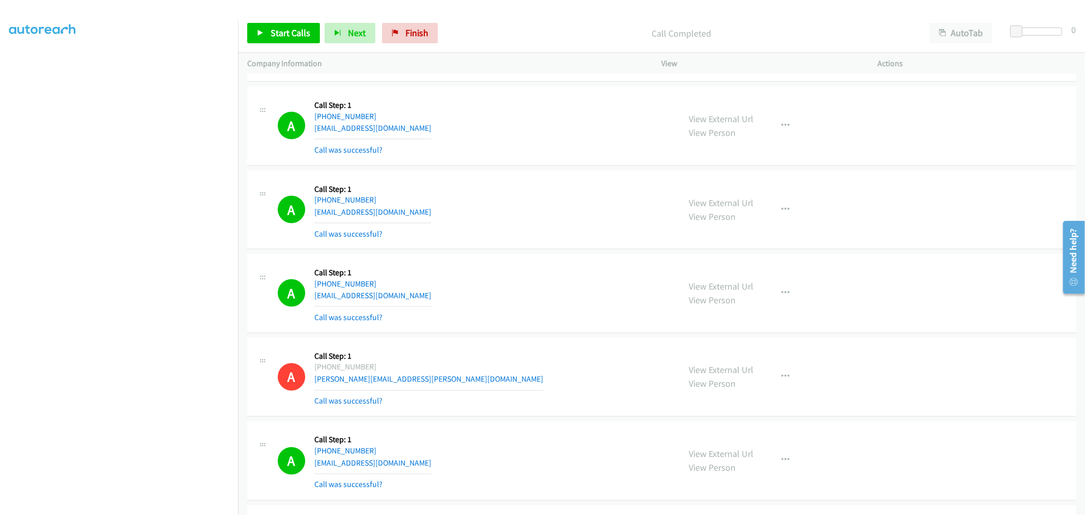
click at [519, 215] on div "A Callback Scheduled Call Step: 1 America/New_York [PHONE_NUMBER] [EMAIL_ADDRES…" at bounding box center [474, 209] width 393 height 61
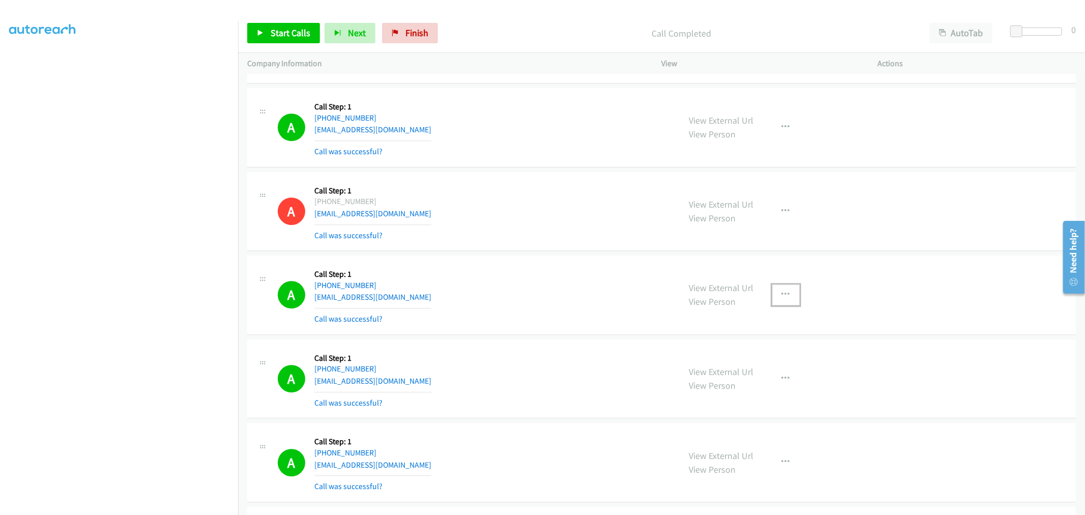
click at [783, 298] on icon "button" at bounding box center [786, 294] width 8 height 8
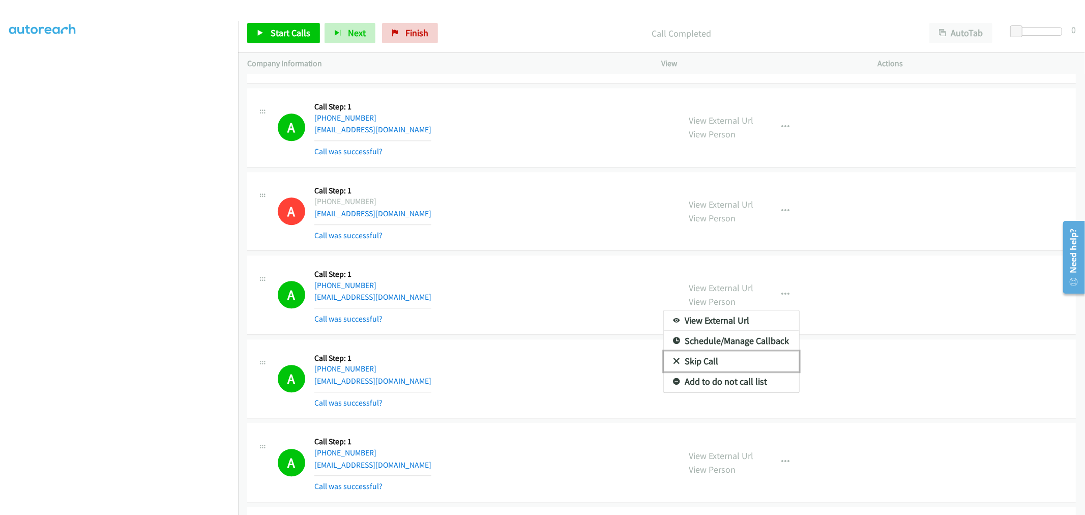
click at [745, 371] on link "Skip Call" at bounding box center [731, 361] width 135 height 20
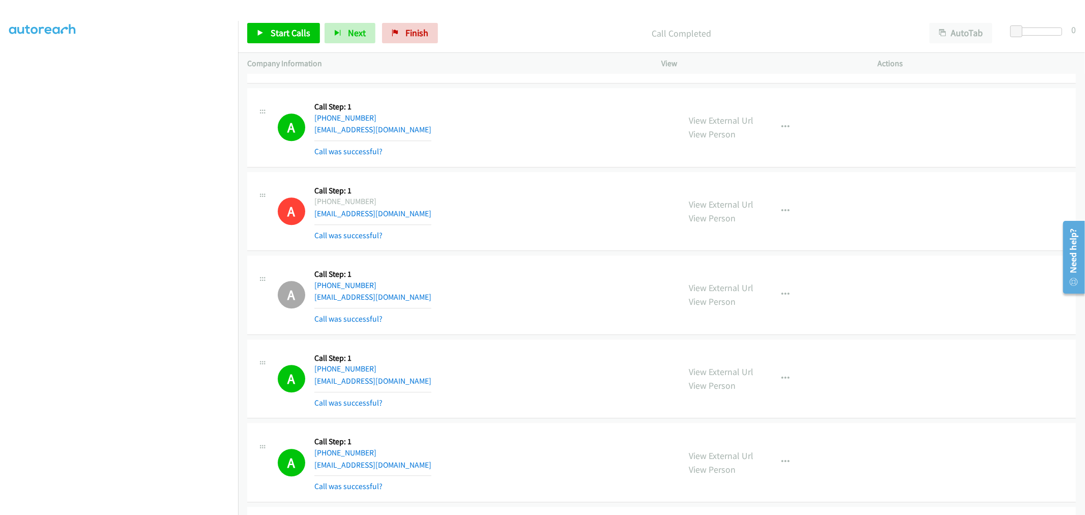
click at [765, 296] on div "View External Url View Person View External Url Email Schedule/Manage Callback …" at bounding box center [792, 294] width 225 height 61
click at [773, 296] on button "button" at bounding box center [785, 294] width 27 height 20
click at [735, 389] on link "Add to do not call list" at bounding box center [731, 381] width 135 height 20
click at [534, 298] on div "A Callback Scheduled Call Step: 1 America/Los_Angeles [PHONE_NUMBER] [EMAIL_ADD…" at bounding box center [474, 294] width 393 height 61
click at [306, 39] on link "Start Calls" at bounding box center [283, 33] width 73 height 20
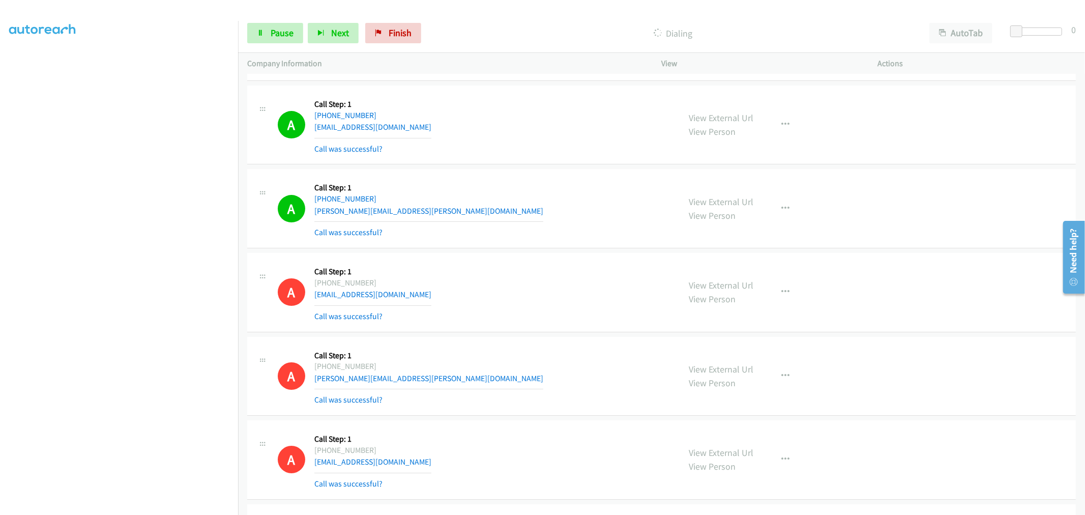
scroll to position [18446, 0]
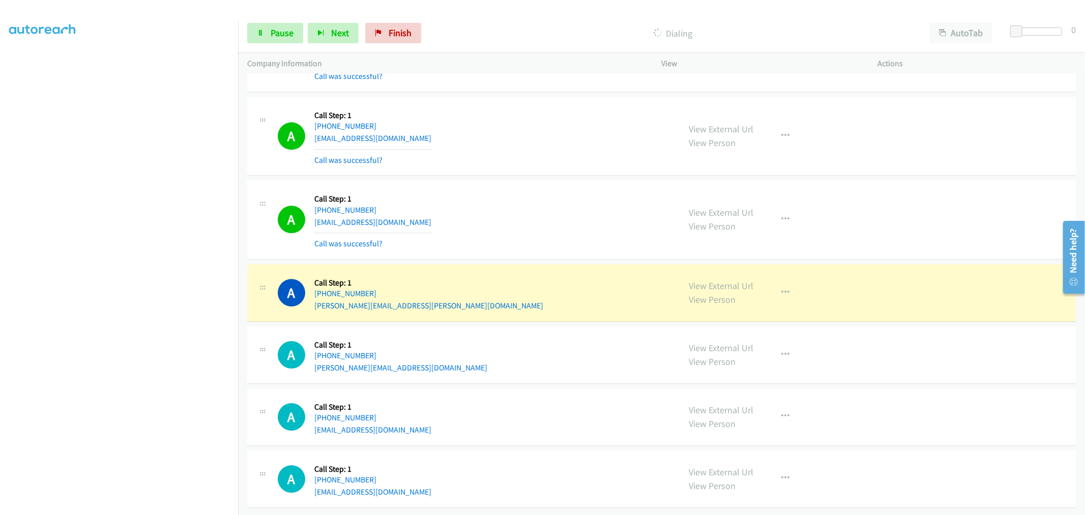
click at [543, 261] on td "A Callback Scheduled Call Step: 1 America/New_York [PHONE_NUMBER] [PERSON_NAME]…" at bounding box center [661, 292] width 847 height 62
click at [540, 168] on td "A Callback Scheduled Call Step: 1 America/New_York [PHONE_NUMBER] [EMAIL_ADDRES…" at bounding box center [661, 136] width 847 height 84
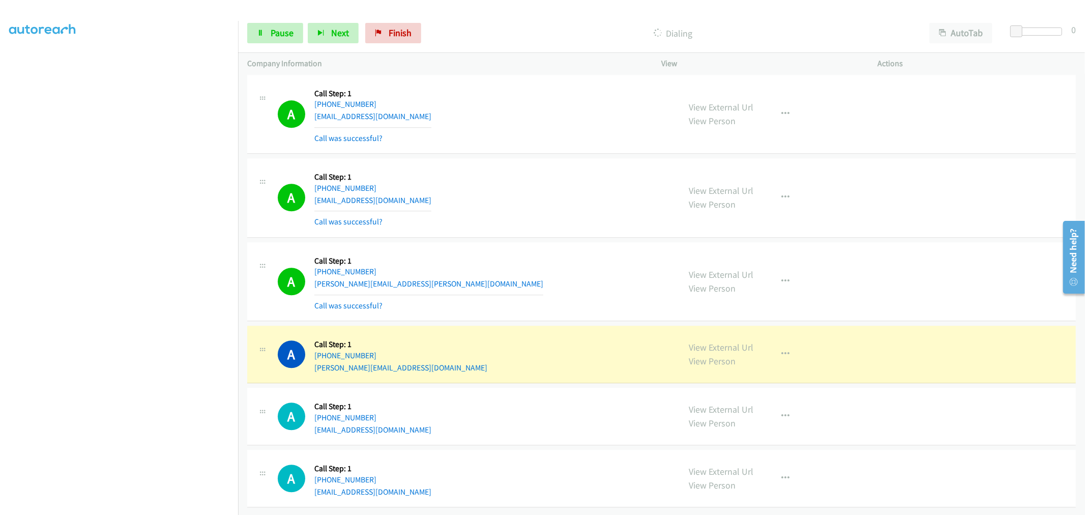
scroll to position [18467, 0]
drag, startPoint x: 719, startPoint y: 336, endPoint x: 532, endPoint y: 139, distance: 271.2
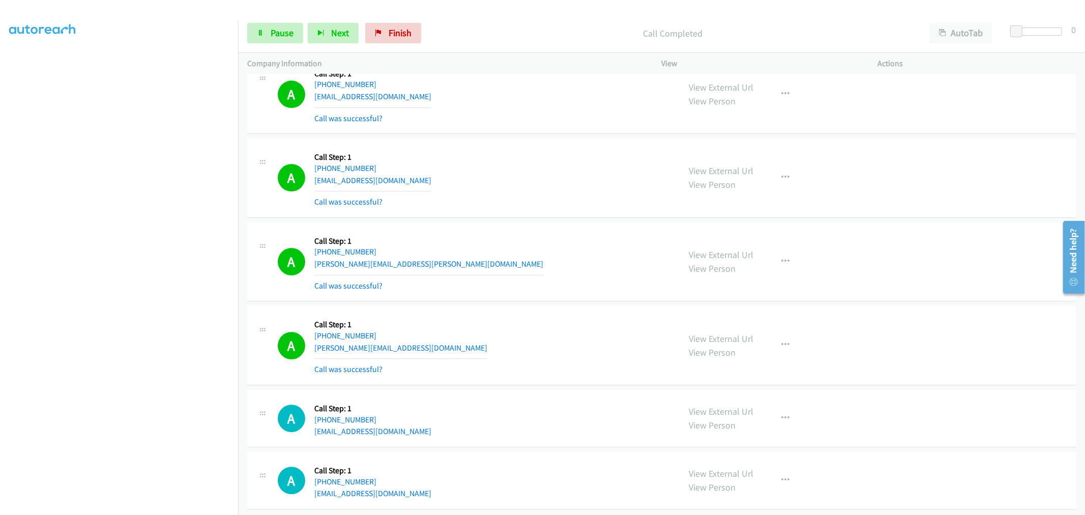
click at [531, 218] on div "A Callback Scheduled Call Step: 1 [GEOGRAPHIC_DATA]/[GEOGRAPHIC_DATA] [PHONE_NU…" at bounding box center [661, 177] width 828 height 79
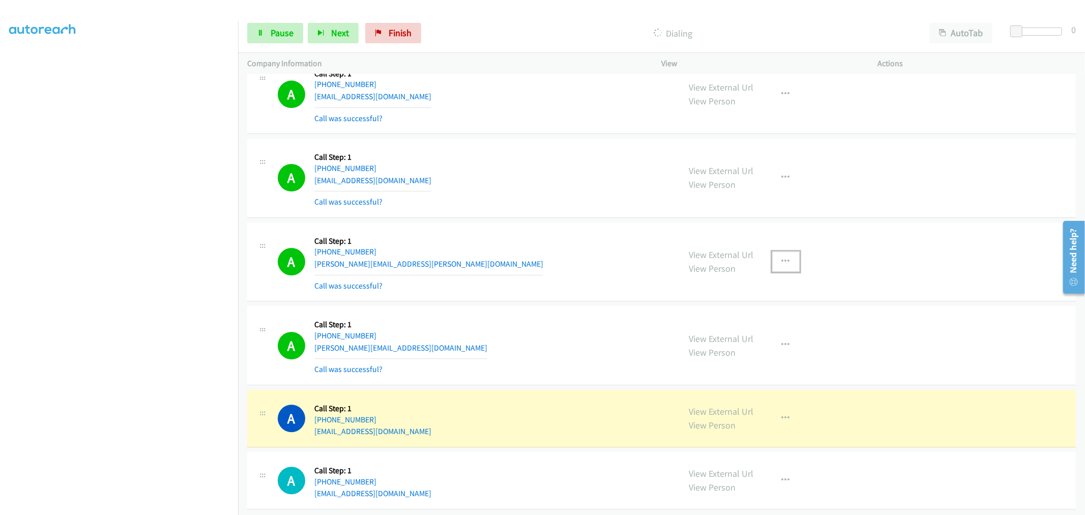
click at [782, 265] on icon "button" at bounding box center [786, 261] width 8 height 8
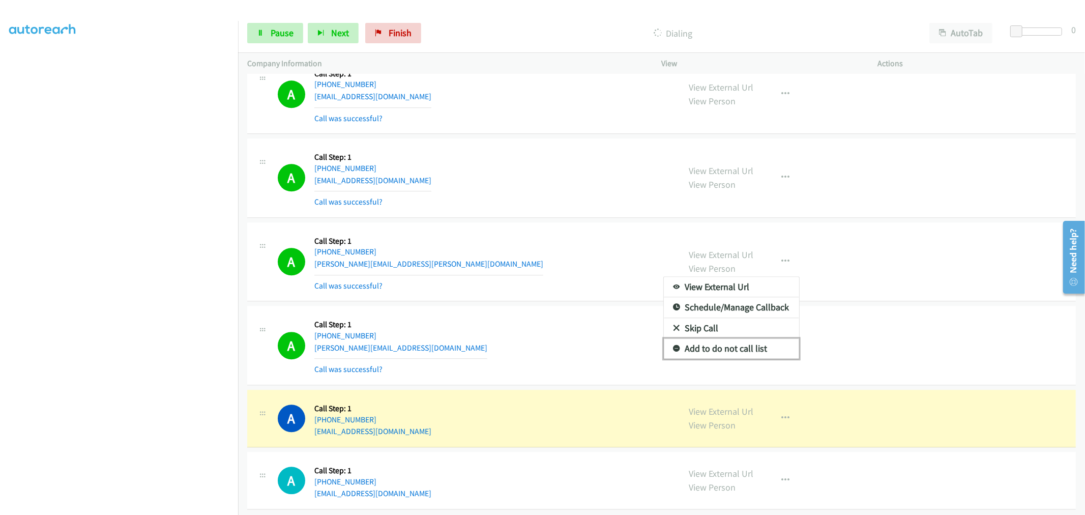
click at [729, 358] on link "Add to do not call list" at bounding box center [731, 348] width 135 height 20
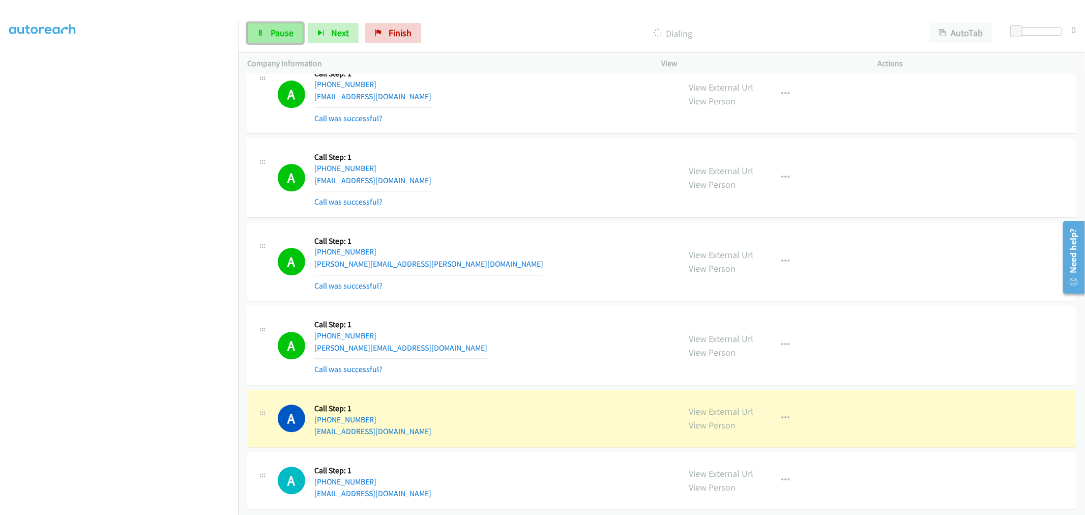
click at [286, 38] on span "Pause" at bounding box center [282, 33] width 23 height 12
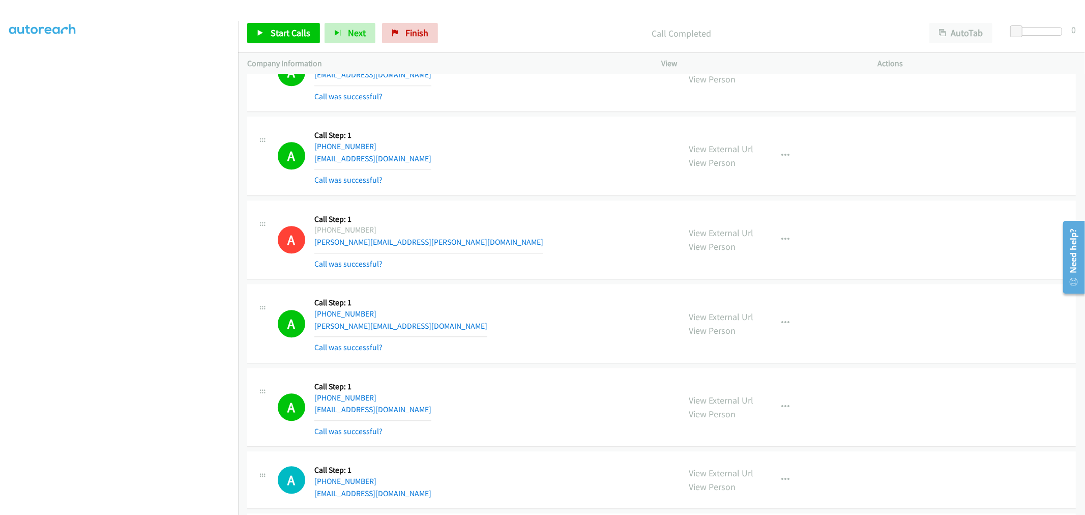
click at [598, 243] on div "A Callback Scheduled Call Step: 1 America/New_York [PHONE_NUMBER] [PERSON_NAME]…" at bounding box center [474, 239] width 393 height 61
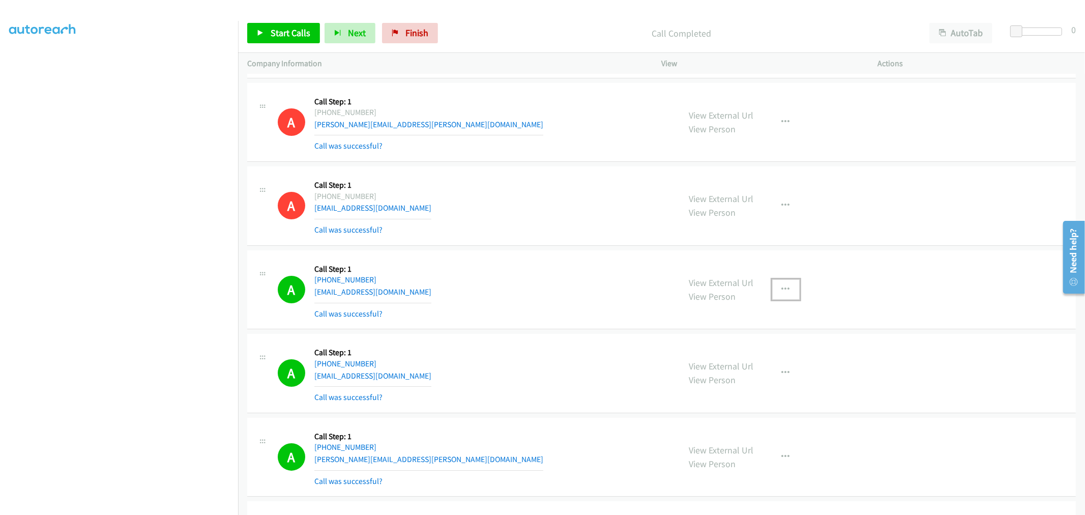
click at [782, 293] on icon "button" at bounding box center [786, 289] width 8 height 8
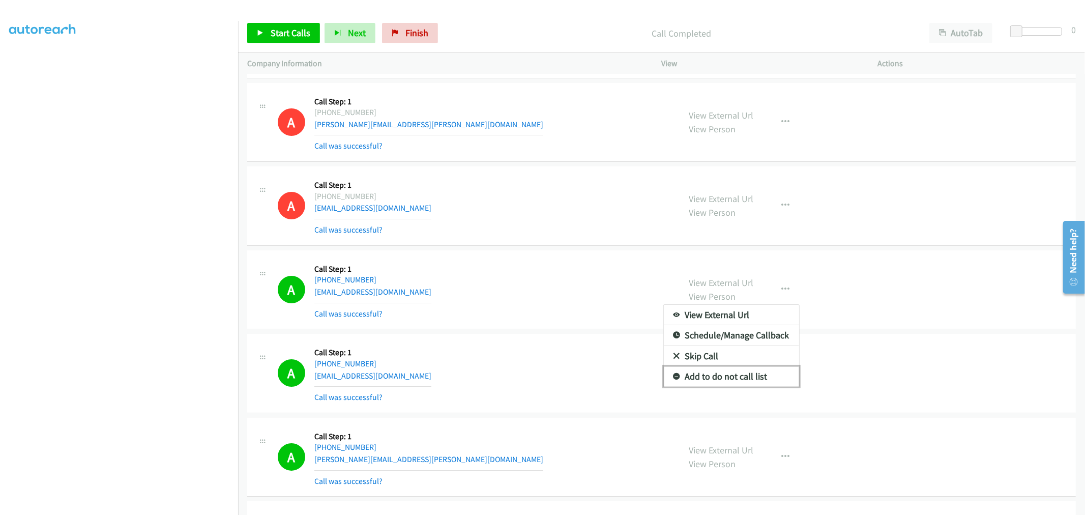
click at [724, 386] on link "Add to do not call list" at bounding box center [731, 376] width 135 height 20
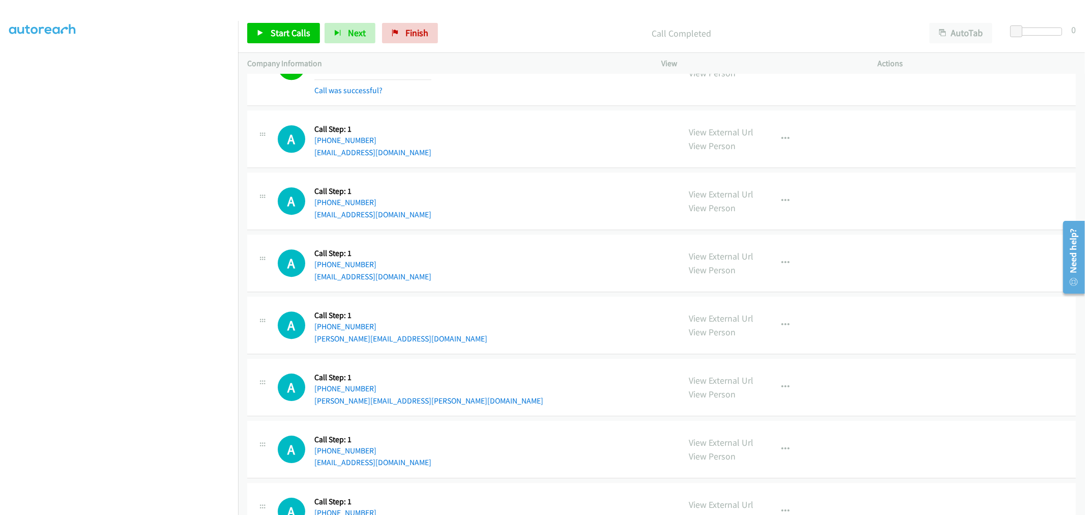
scroll to position [19007, 0]
